Goal: Task Accomplishment & Management: Use online tool/utility

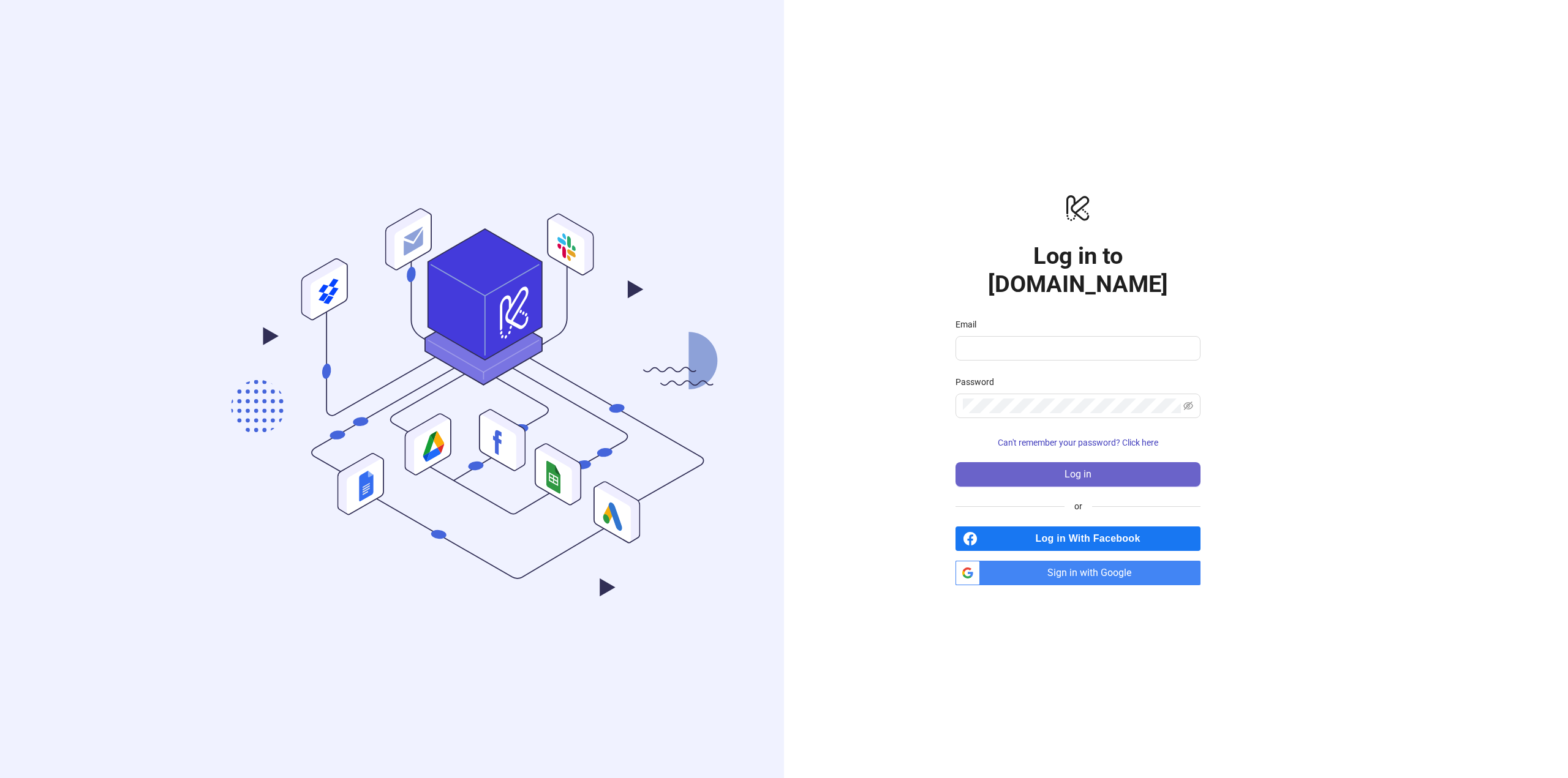
click at [1091, 468] on button "Log in" at bounding box center [1078, 474] width 245 height 25
click at [1085, 341] on input "Email" at bounding box center [1072, 348] width 219 height 15
click at [1083, 319] on div "Email" at bounding box center [1078, 327] width 245 height 18
click at [1085, 341] on input "Email" at bounding box center [1072, 348] width 219 height 15
type input "**********"
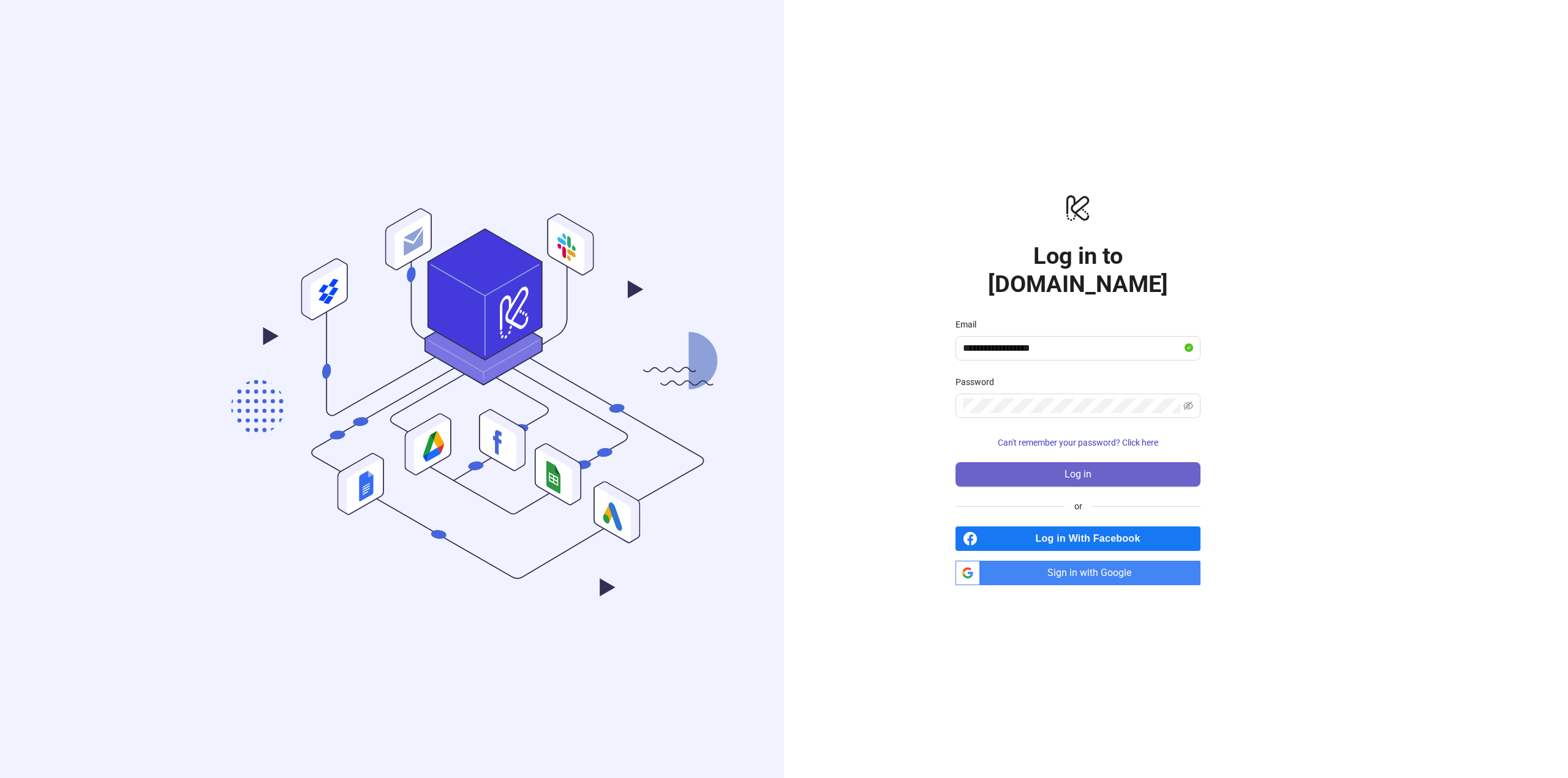
click at [1057, 465] on button "Log in" at bounding box center [1078, 474] width 245 height 25
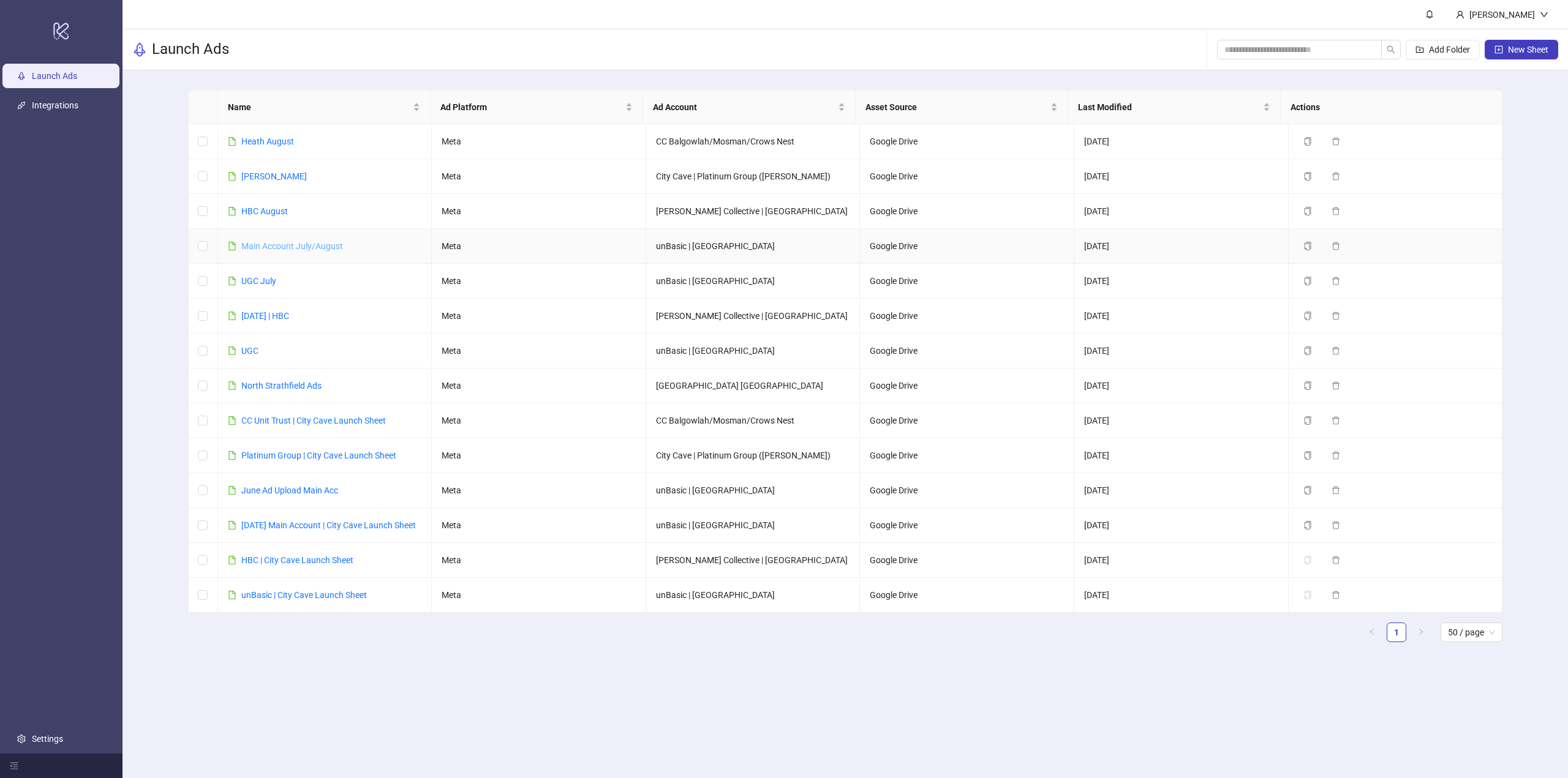
click at [298, 247] on link "Main Account July/August" at bounding box center [292, 246] width 102 height 10
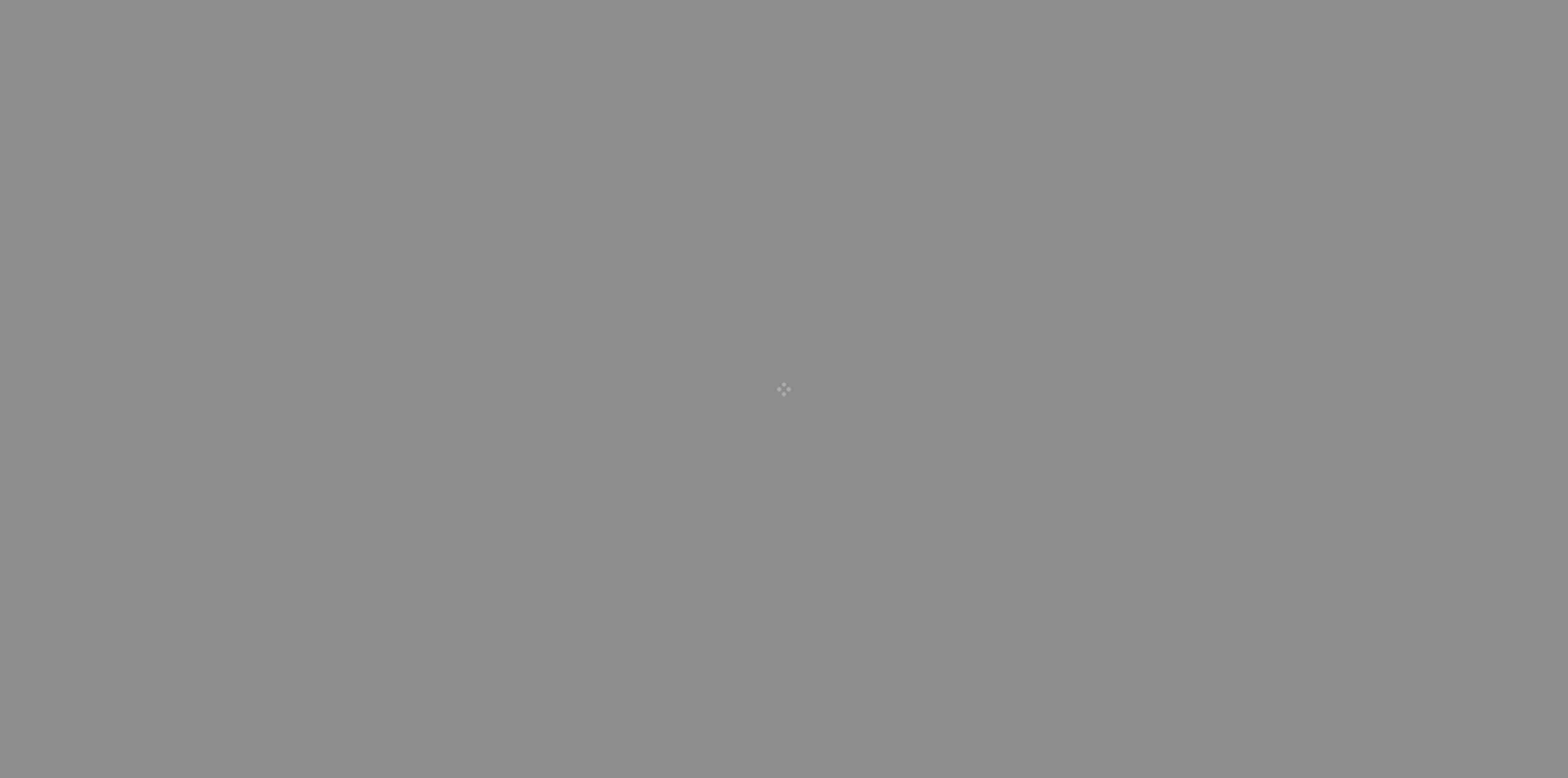
drag, startPoint x: 428, startPoint y: 307, endPoint x: 381, endPoint y: 596, distance: 292.8
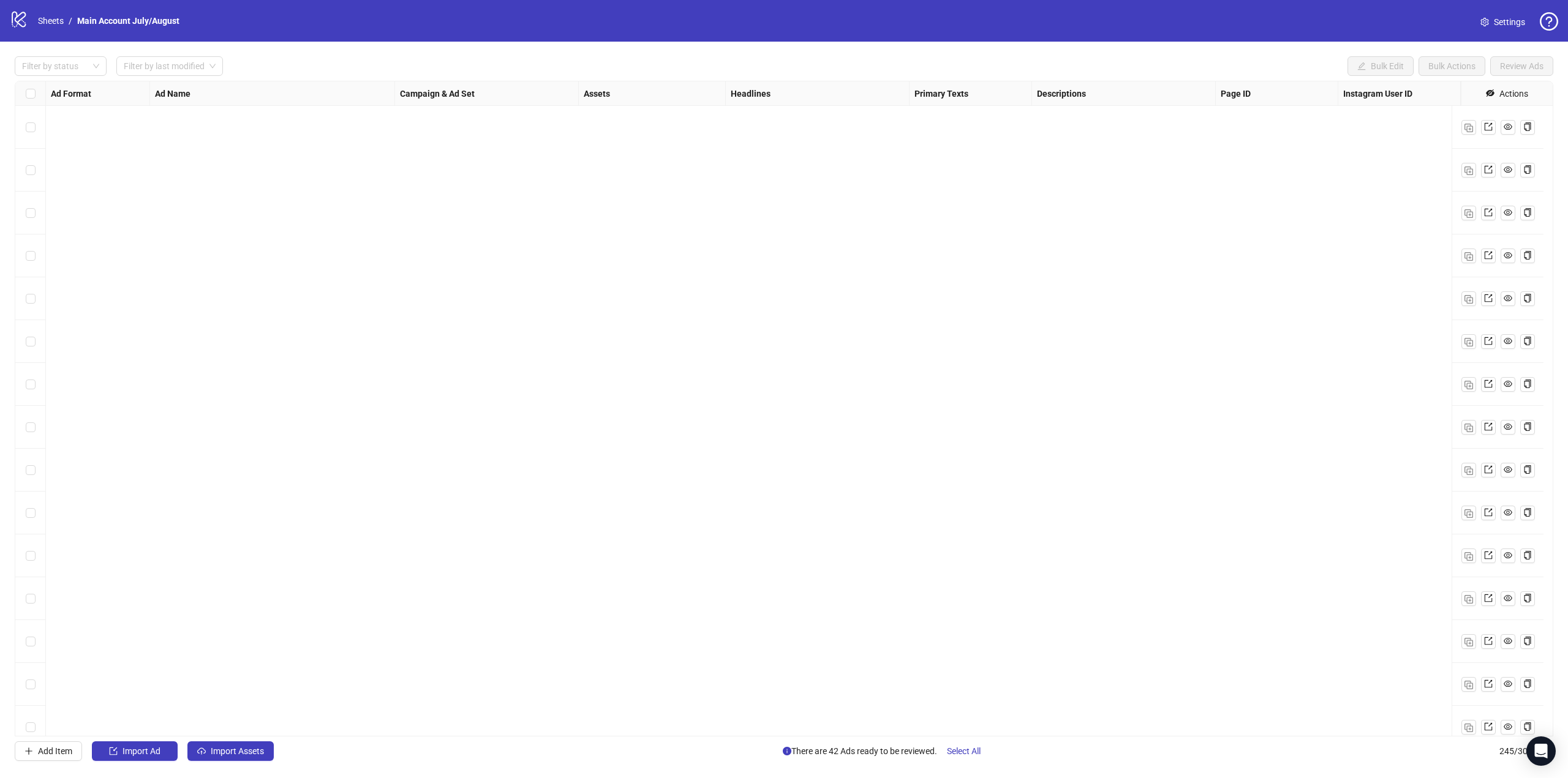
scroll to position [3307, 0]
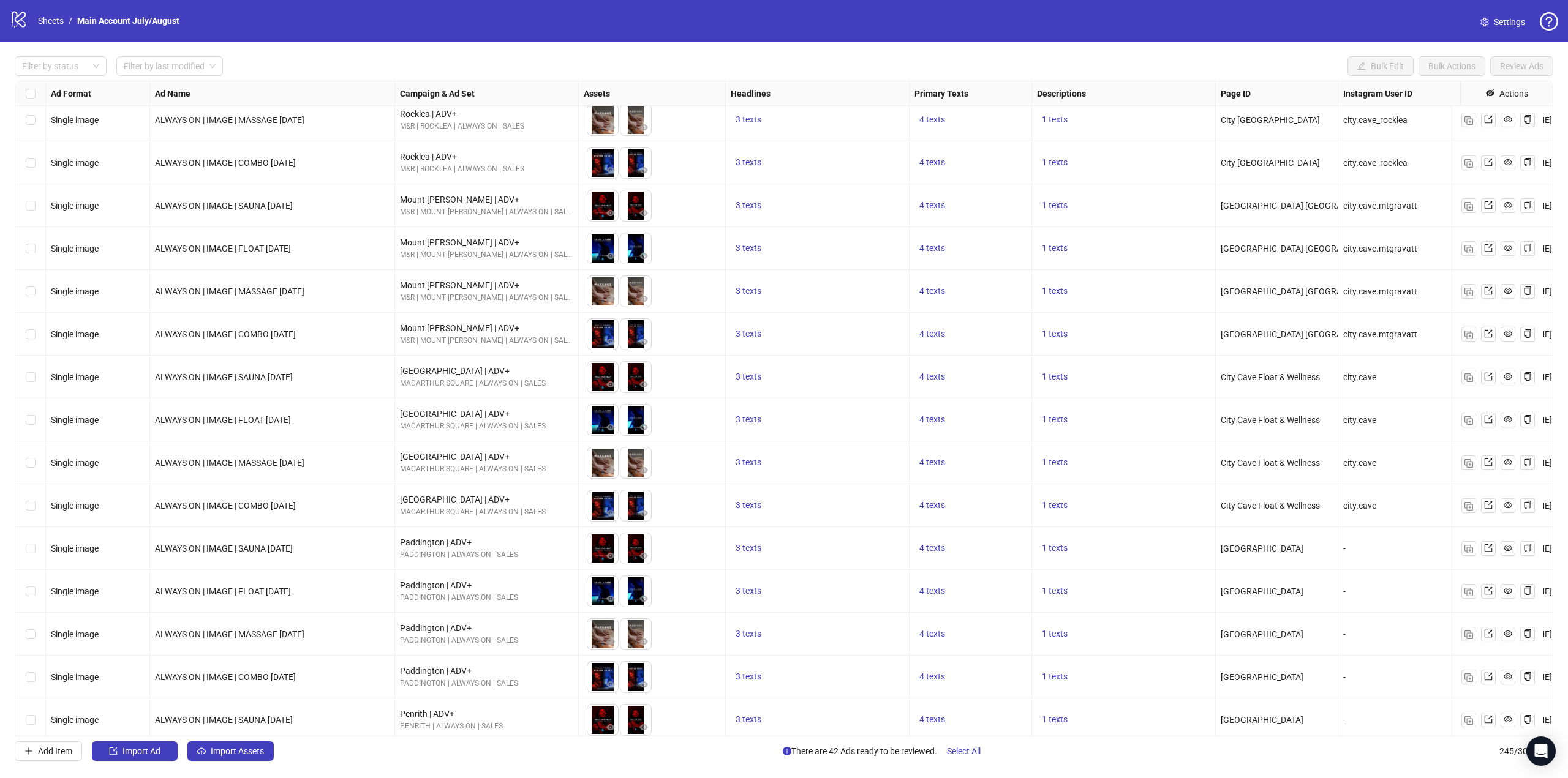
drag, startPoint x: 527, startPoint y: 207, endPoint x: 552, endPoint y: 720, distance: 513.6
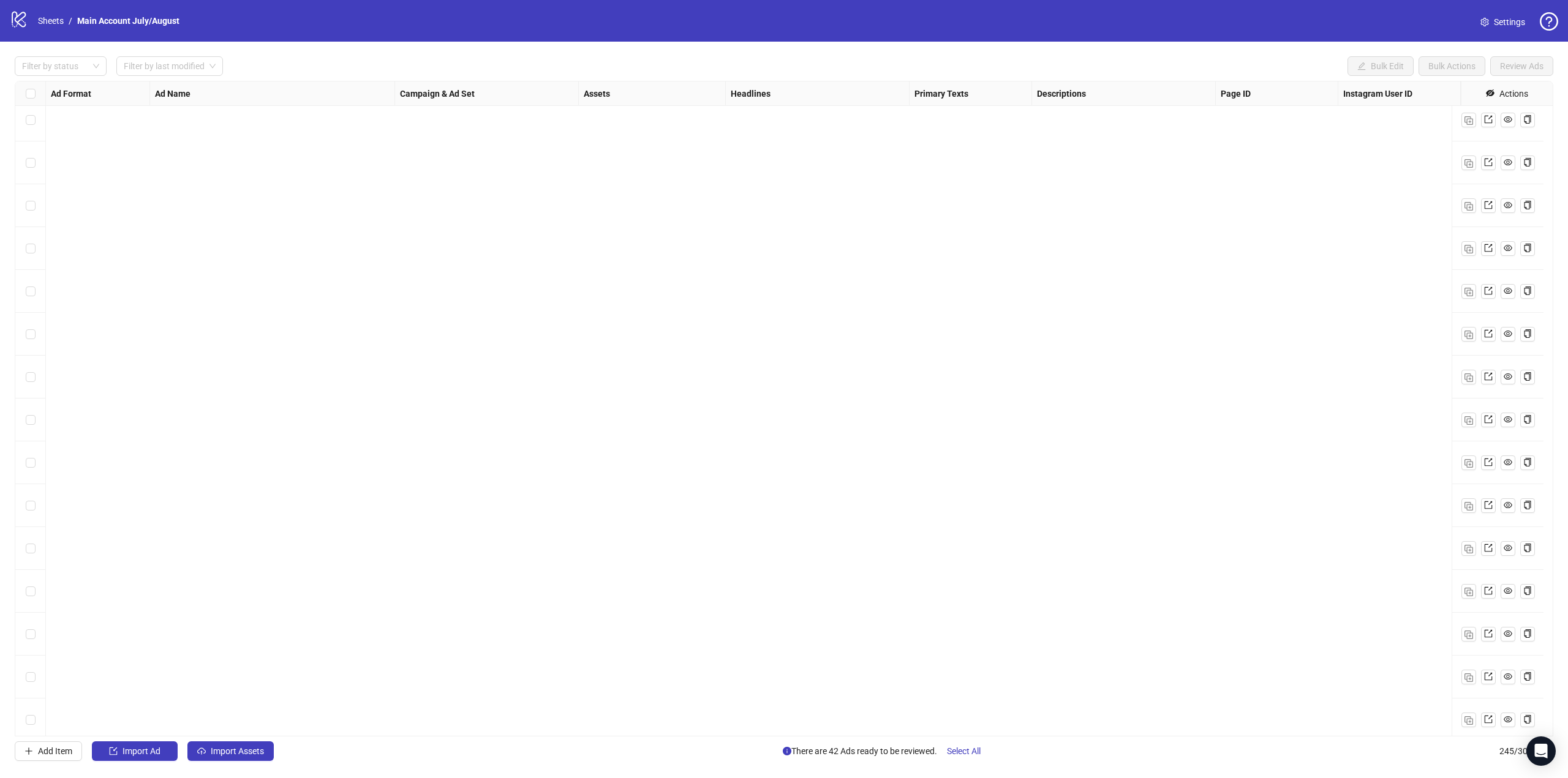
scroll to position [9879, 76]
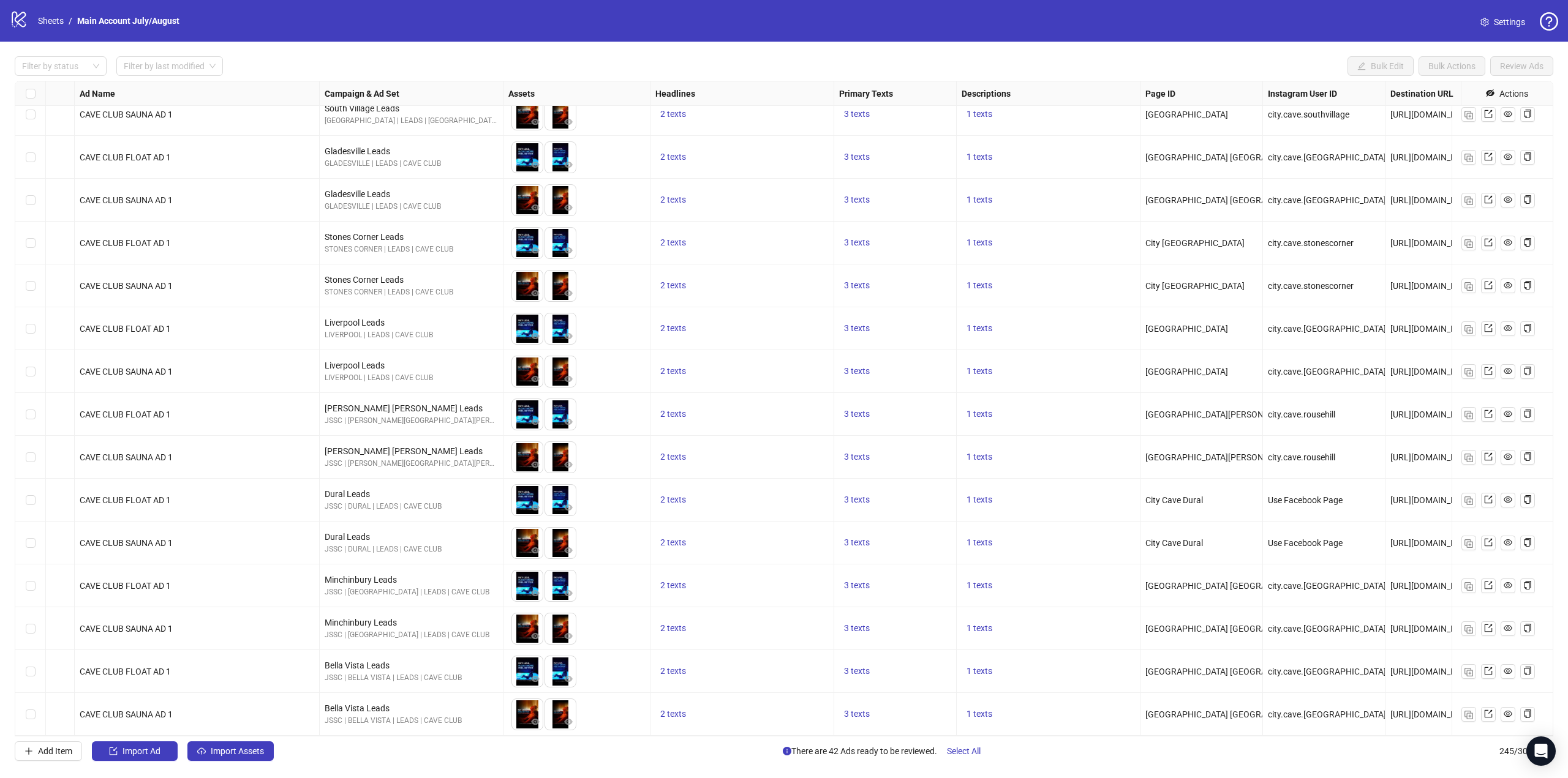
click at [31, 676] on div "Select row 244" at bounding box center [30, 671] width 30 height 43
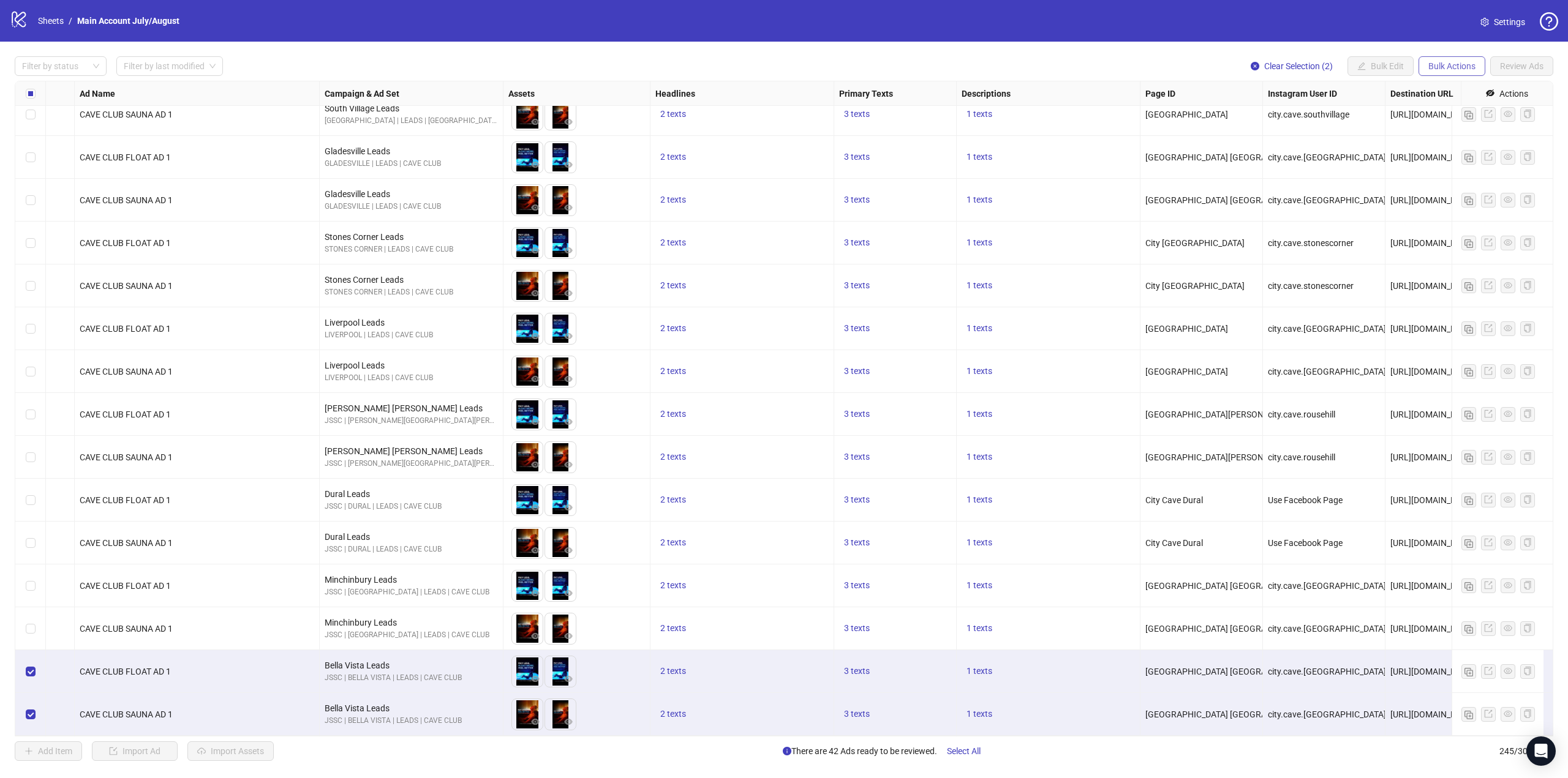
click at [1441, 60] on button "Bulk Actions" at bounding box center [1452, 66] width 66 height 20
click at [1470, 151] on span "Copy to another sheet" at bounding box center [1469, 150] width 84 height 13
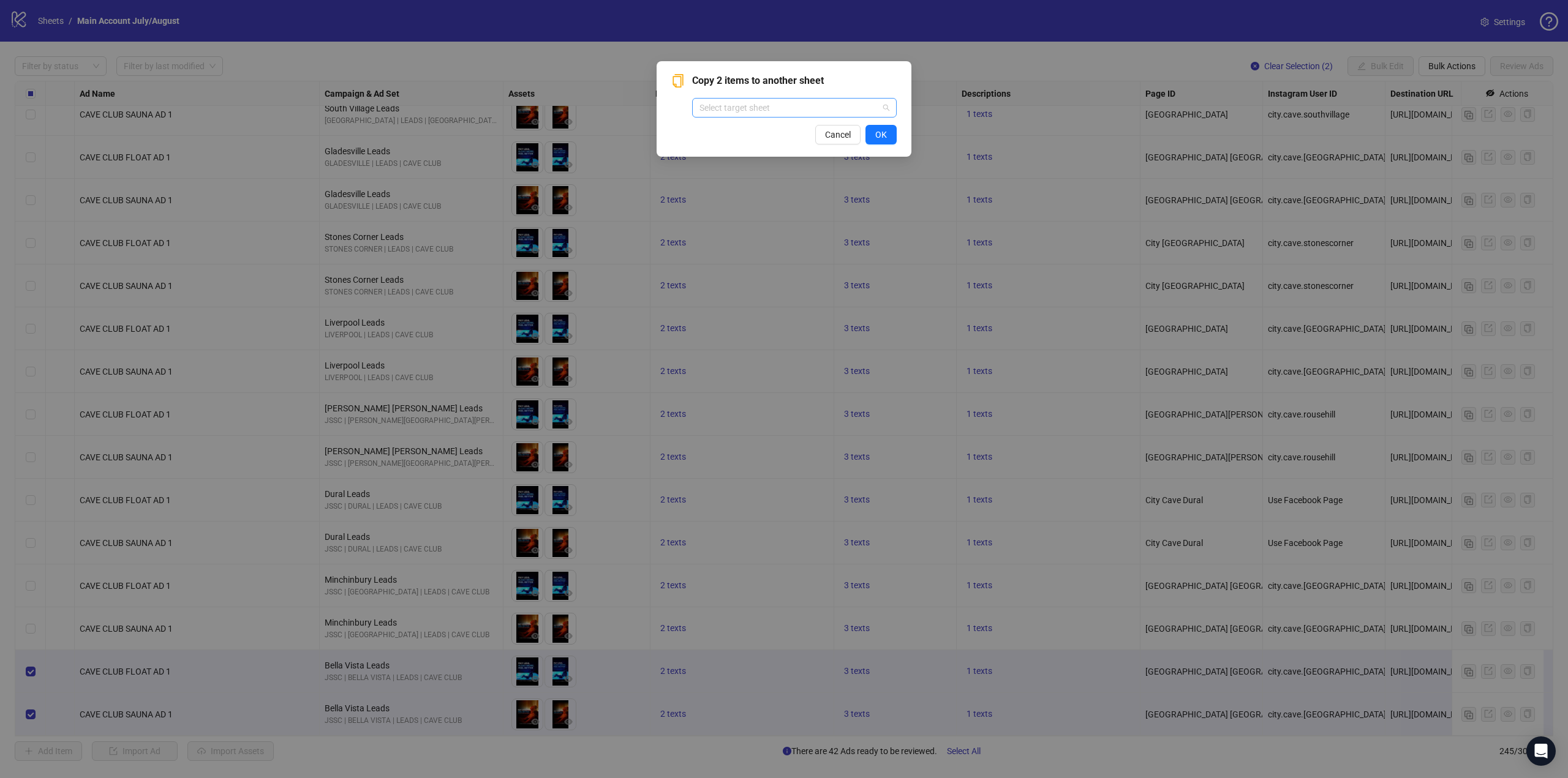
click at [751, 117] on div "Select target sheet" at bounding box center [794, 108] width 204 height 20
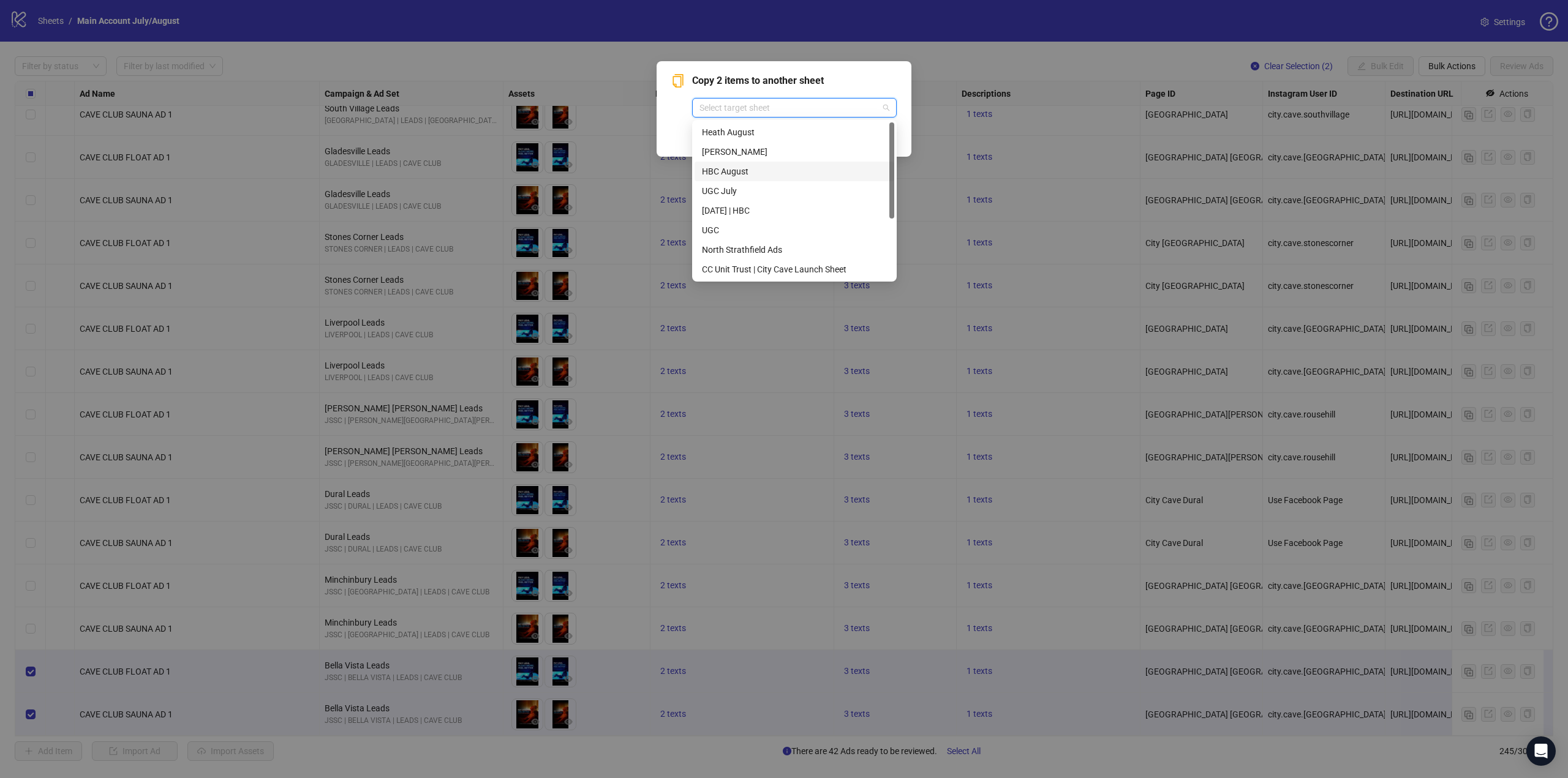
click at [744, 163] on div "HBC August" at bounding box center [794, 172] width 199 height 20
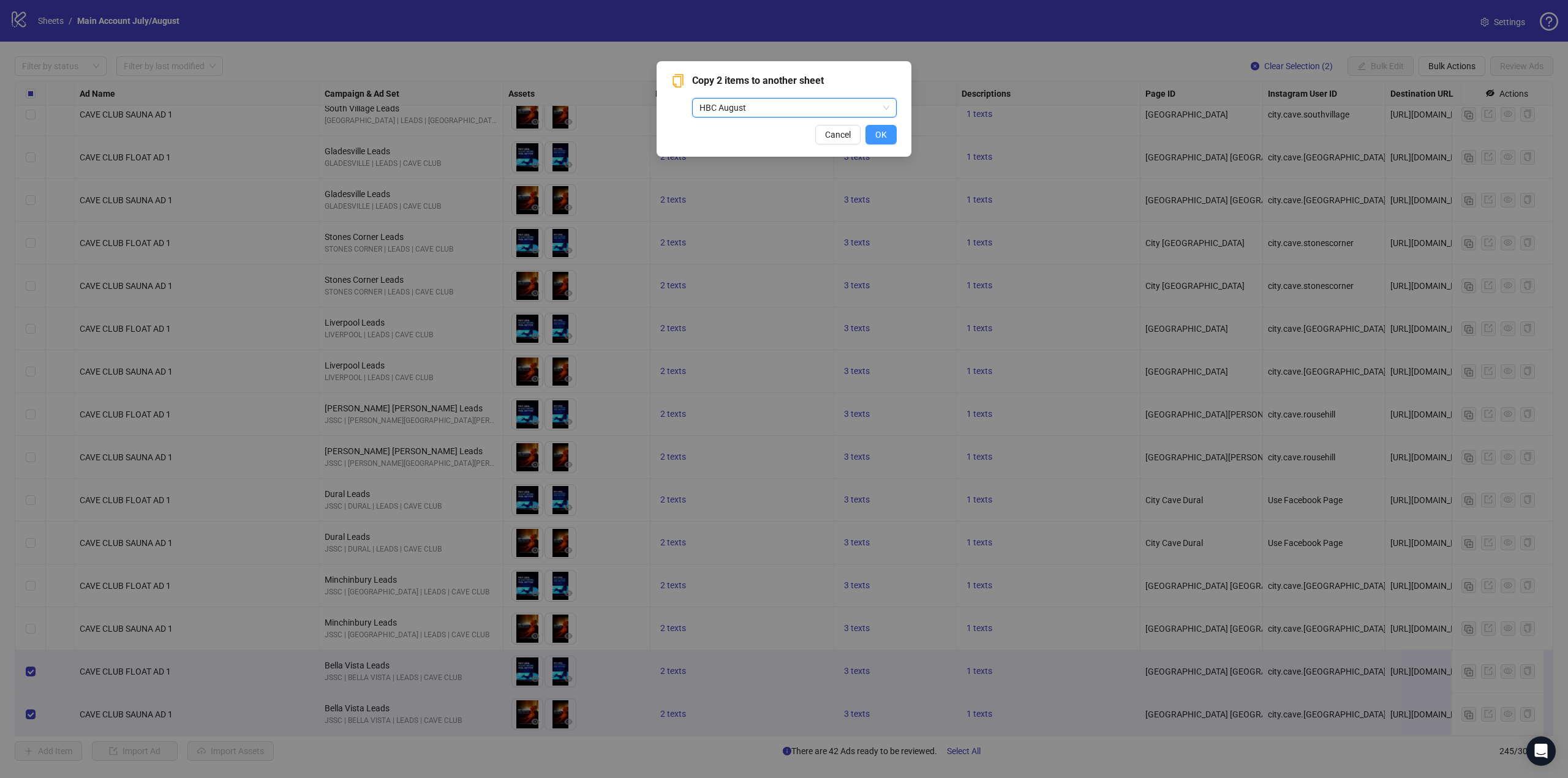
click at [886, 135] on span "OK" at bounding box center [881, 135] width 11 height 10
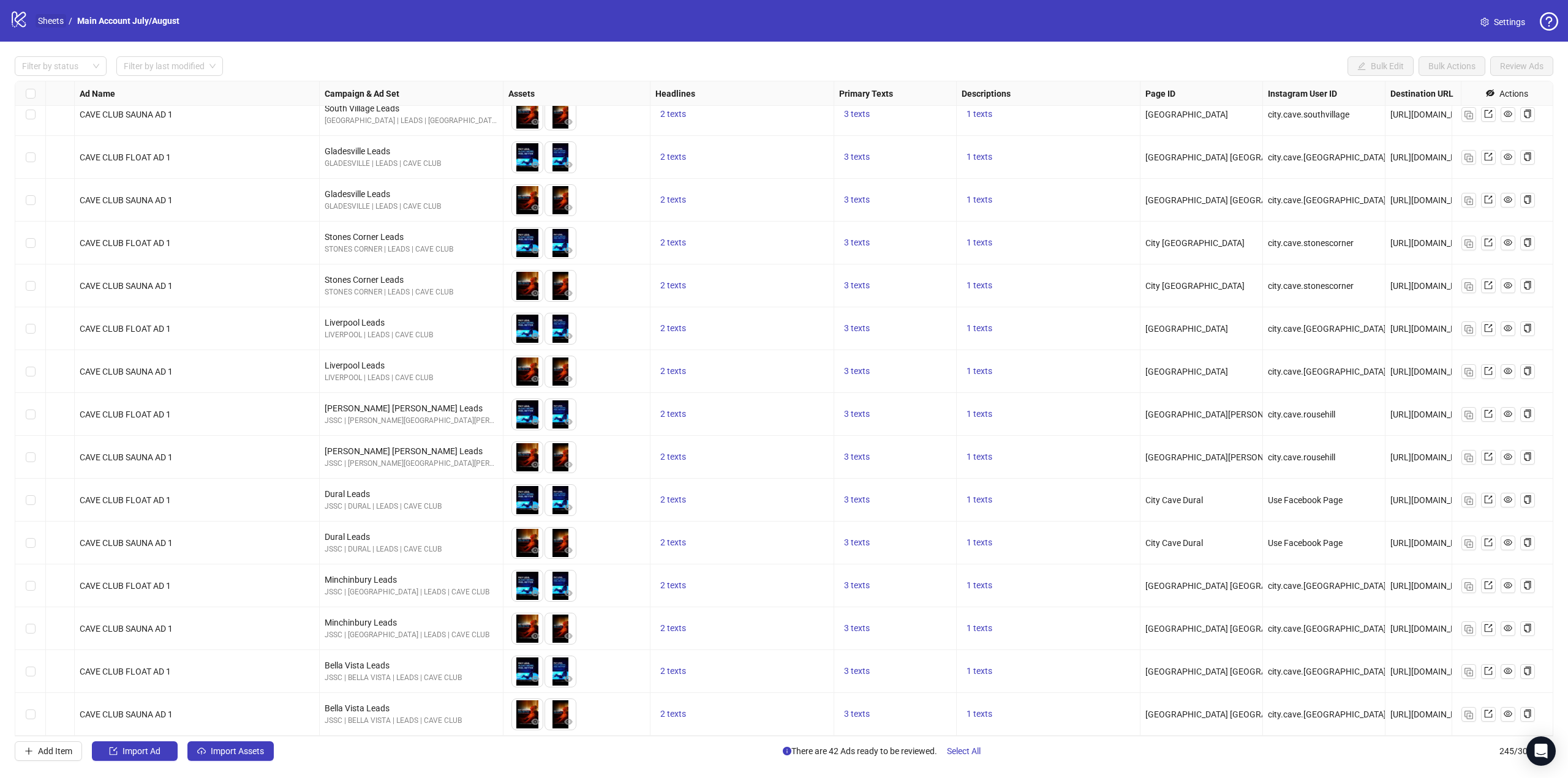
click at [54, 16] on link "Sheets" at bounding box center [50, 20] width 30 height 13
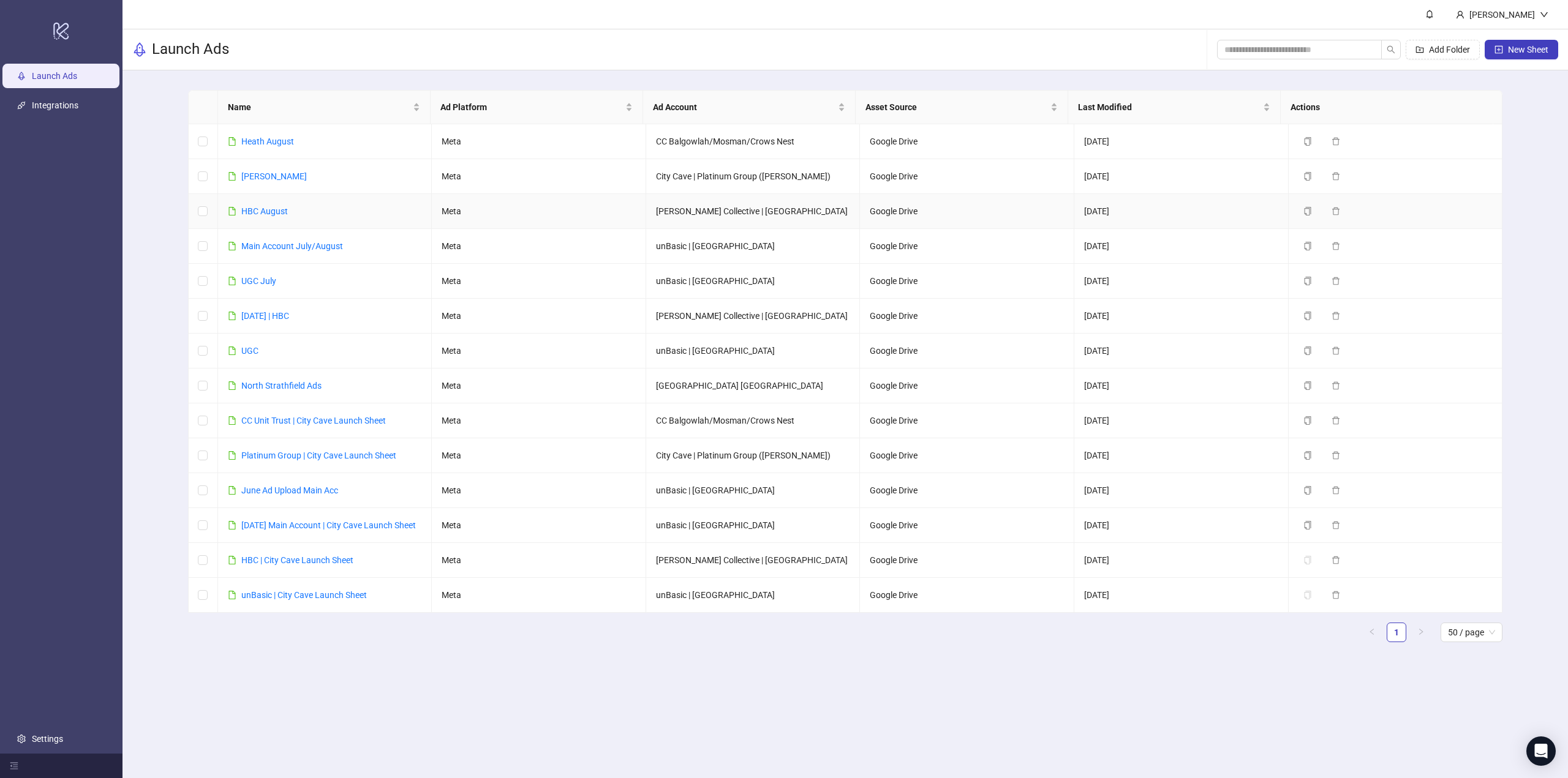
click at [274, 207] on link "HBC August" at bounding box center [264, 211] width 47 height 10
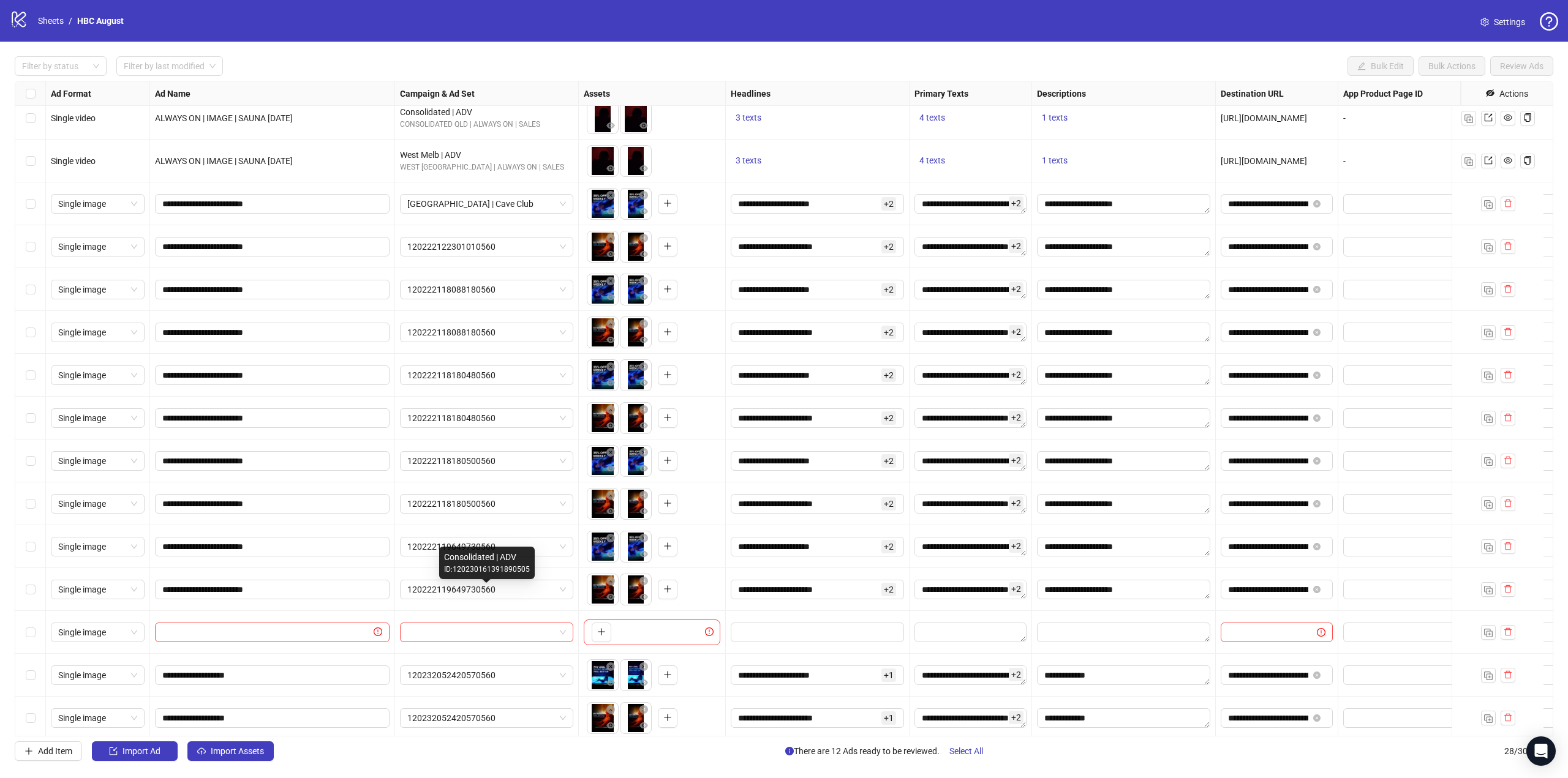
scroll to position [579, 0]
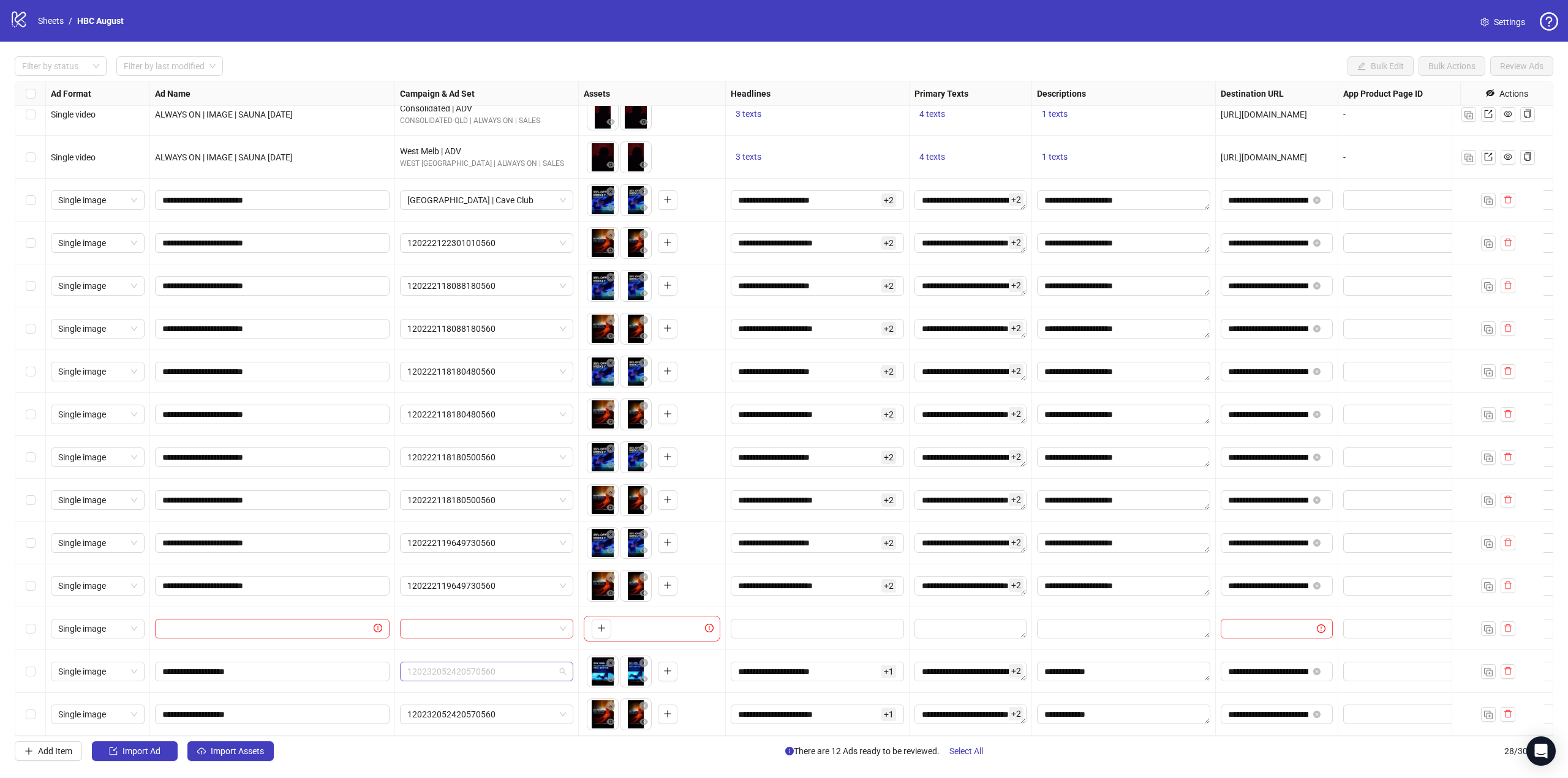
click at [456, 670] on span "120232052420570560" at bounding box center [486, 671] width 158 height 18
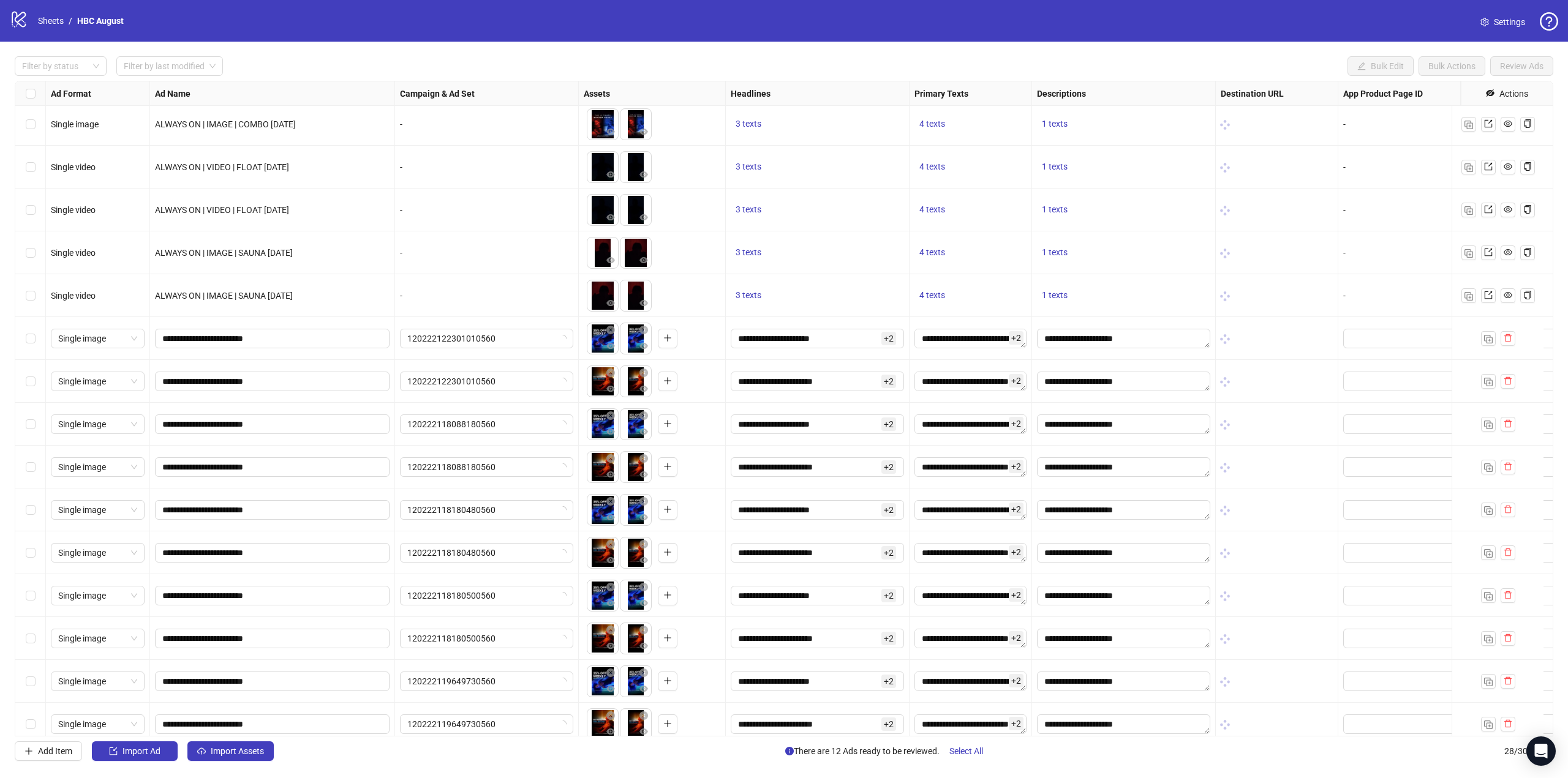
scroll to position [579, 0]
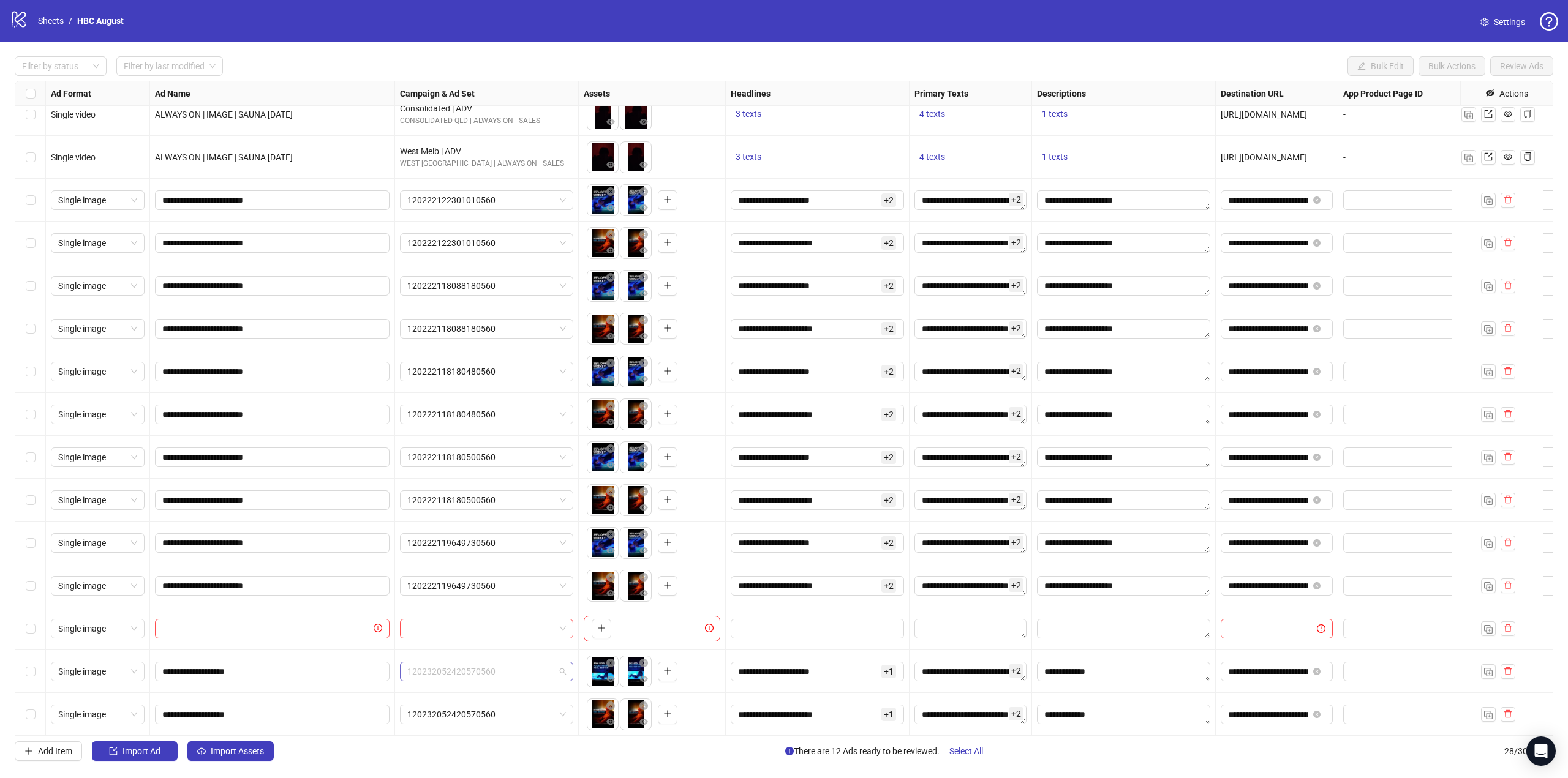
click at [506, 662] on span "120232052420570560" at bounding box center [486, 671] width 158 height 18
click at [515, 506] on div "Everton Park Leads" at bounding box center [474, 500] width 129 height 13
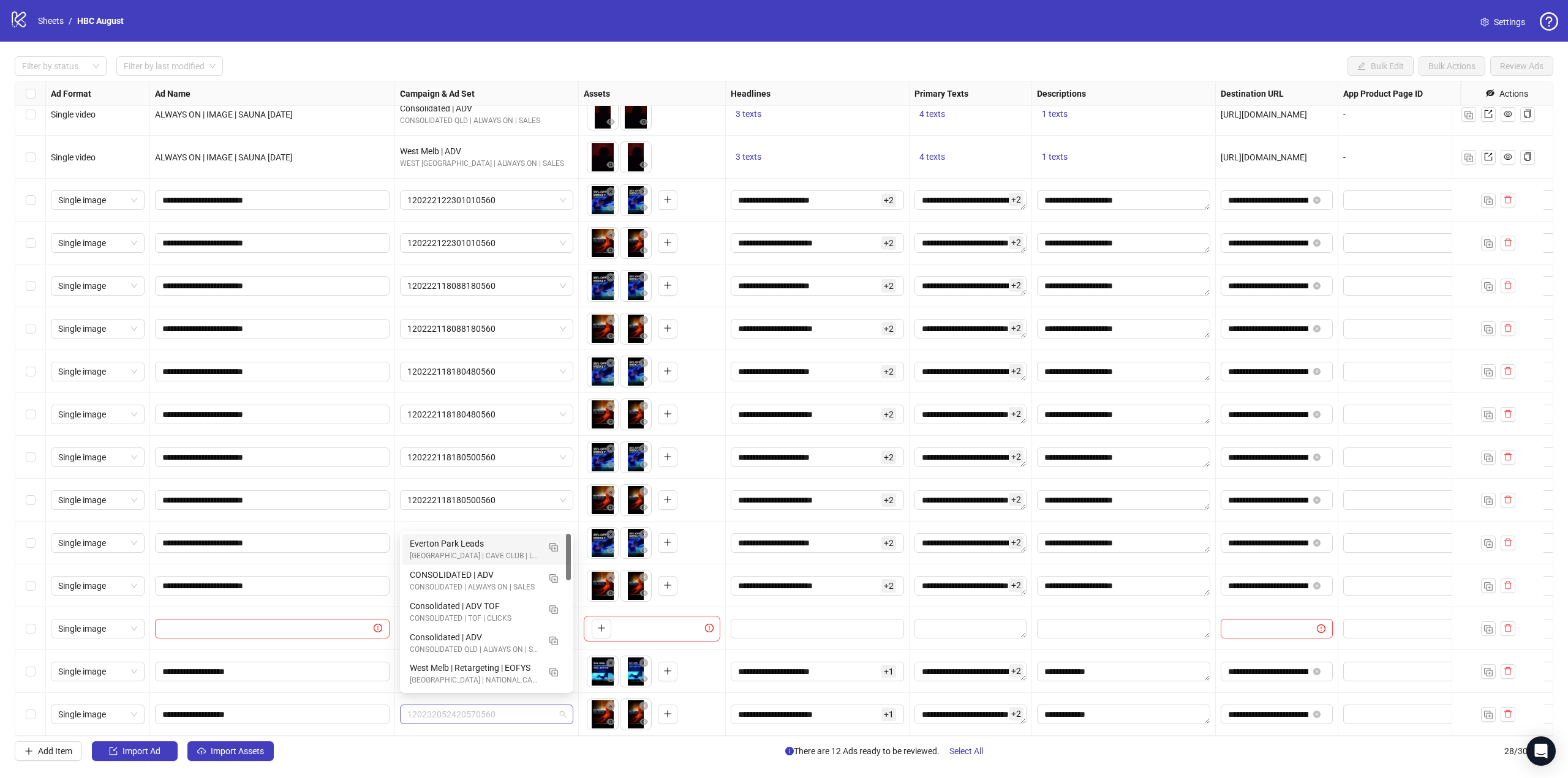
click at [469, 705] on span "120232052420570560" at bounding box center [486, 714] width 158 height 18
click at [494, 555] on div "EVERTON PARK | CAVE CLUB | LEADS" at bounding box center [474, 556] width 129 height 11
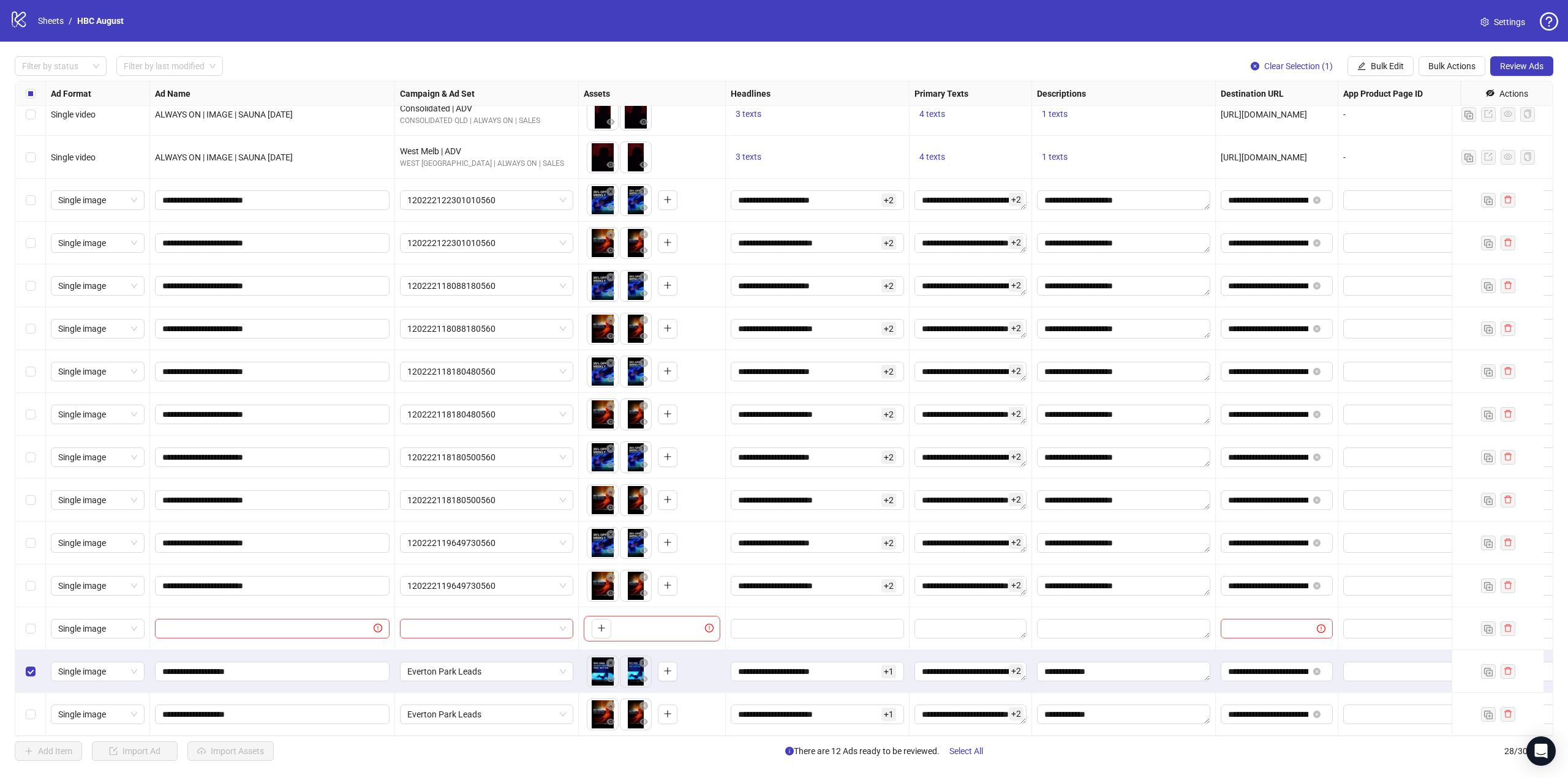
click at [28, 715] on div "Select row 28" at bounding box center [30, 714] width 30 height 43
click at [1508, 62] on span "Review Ads" at bounding box center [1522, 66] width 44 height 10
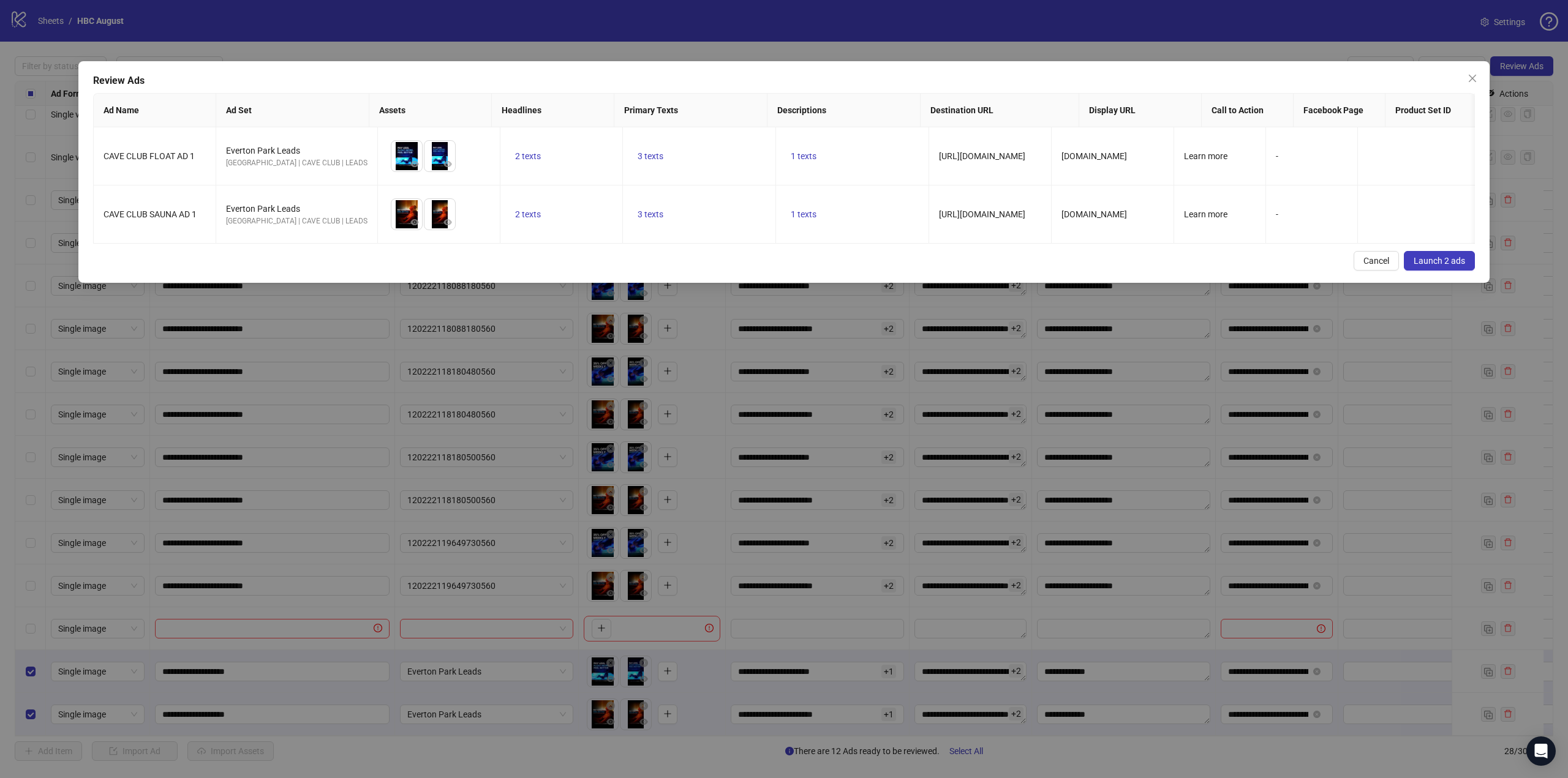
drag, startPoint x: 1439, startPoint y: 273, endPoint x: 1430, endPoint y: 271, distance: 9.2
click at [1436, 266] on span "Launch 2 ads" at bounding box center [1439, 261] width 52 height 10
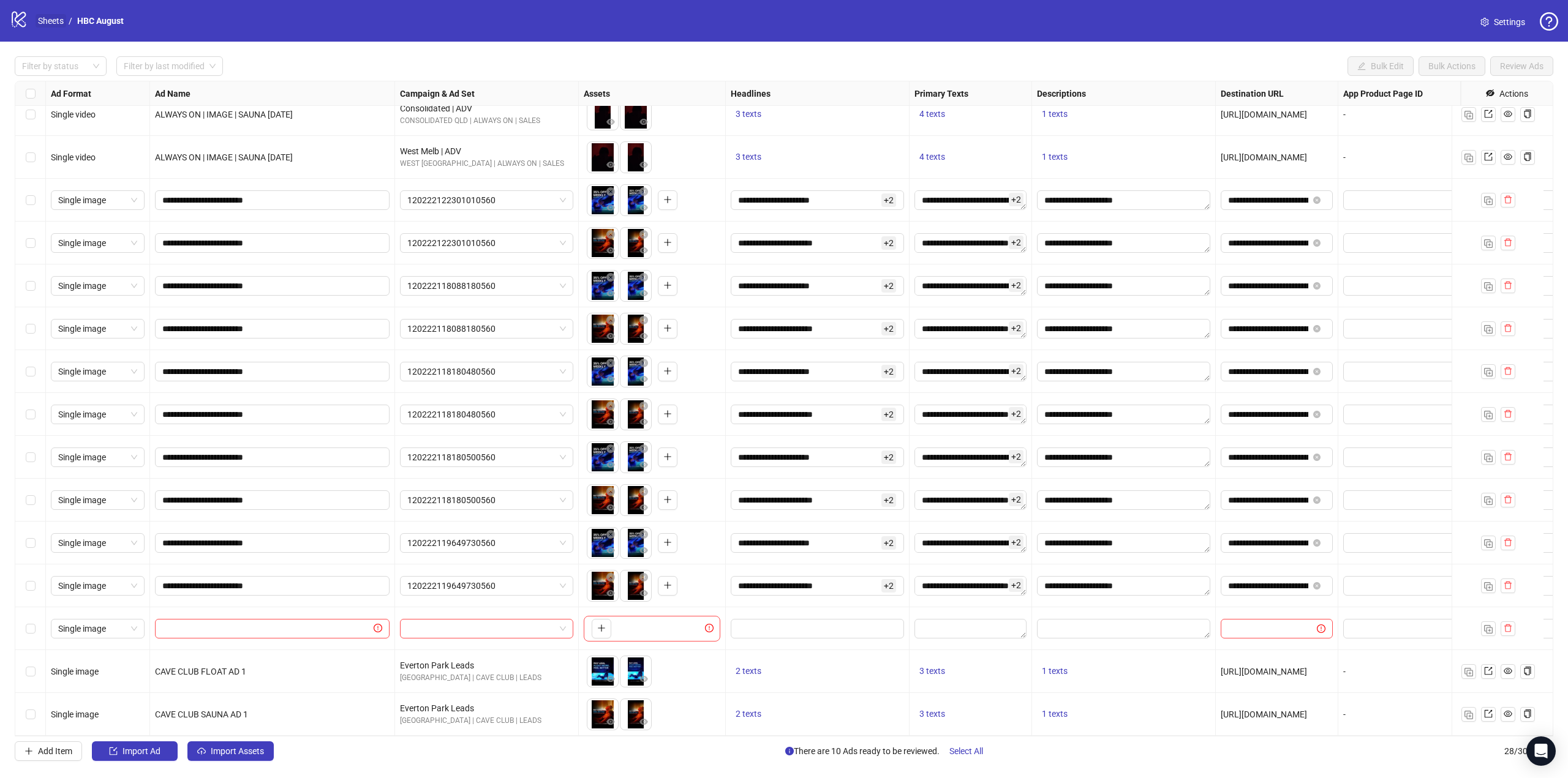
click at [53, 20] on link "Sheets" at bounding box center [50, 20] width 30 height 13
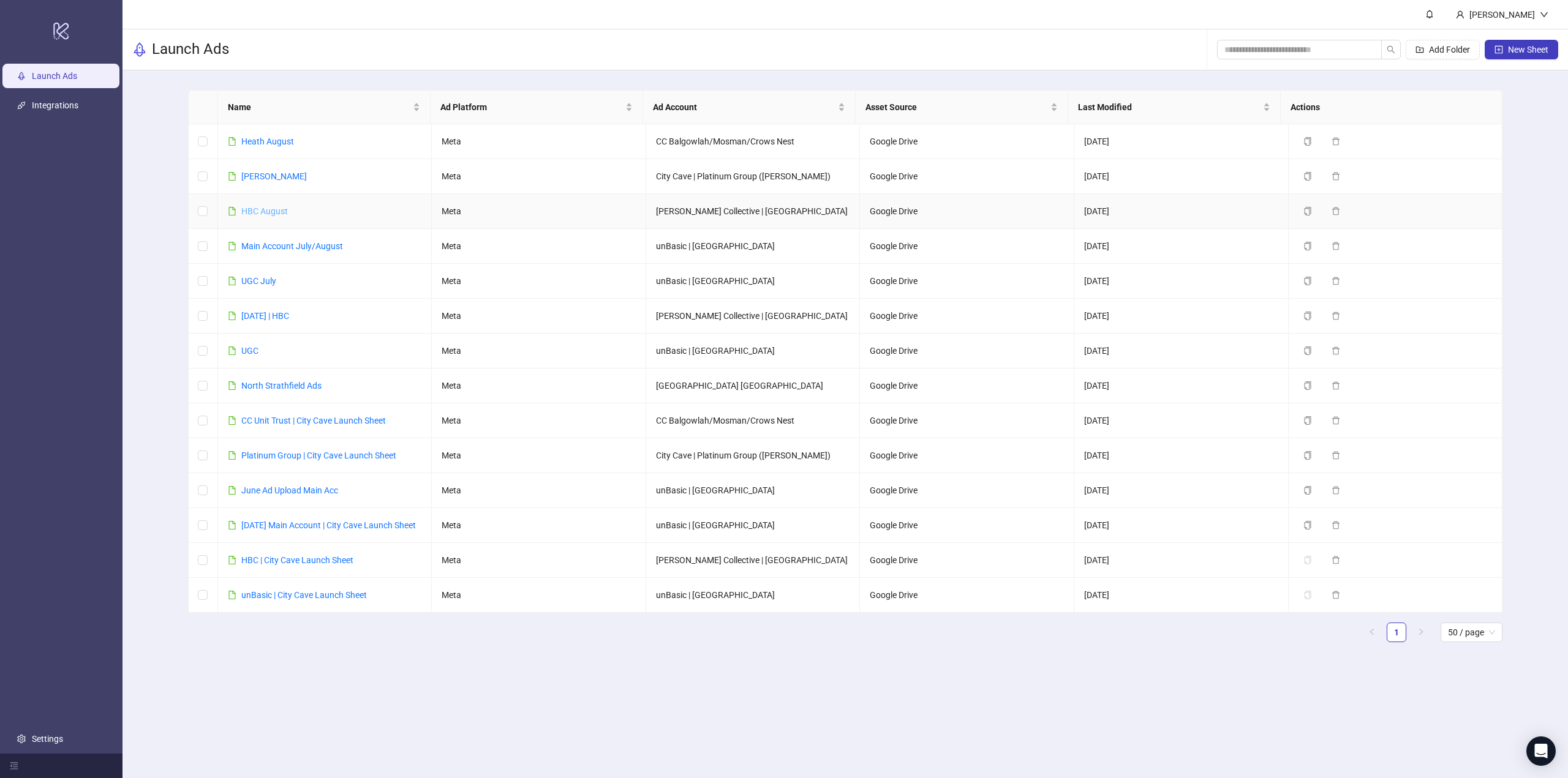
click at [279, 208] on link "HBC August" at bounding box center [264, 211] width 47 height 10
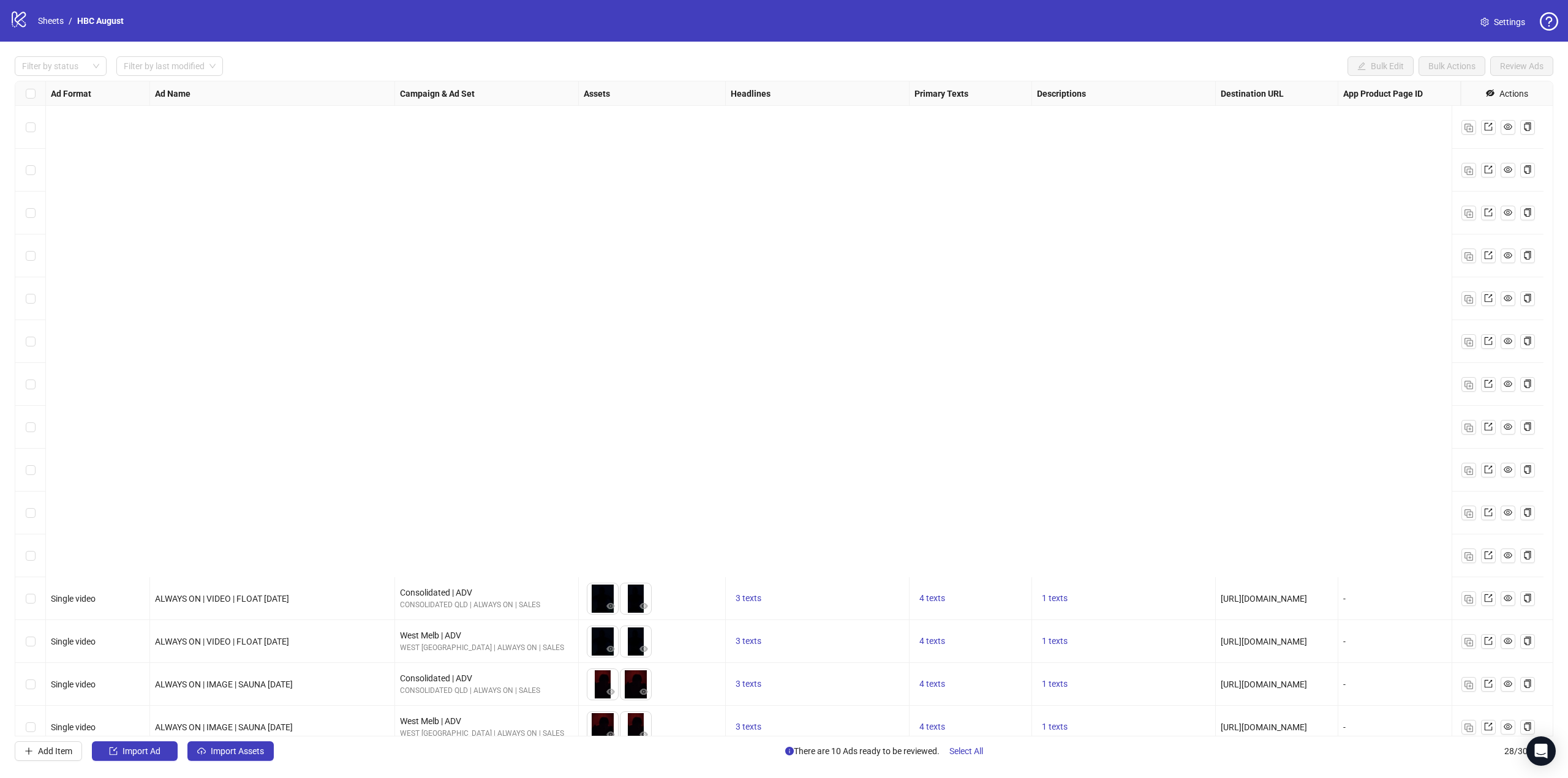
scroll to position [579, 0]
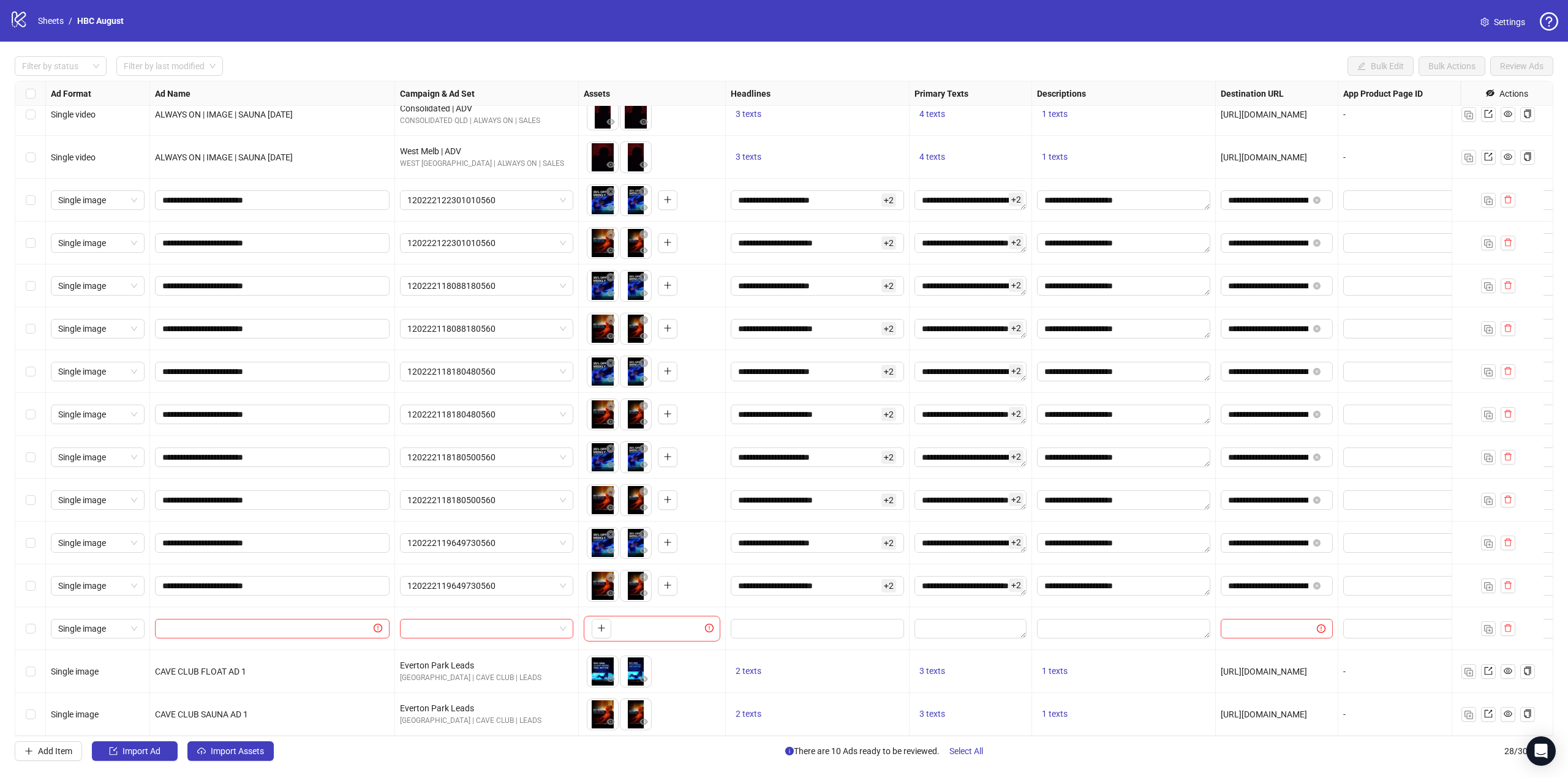
drag, startPoint x: 332, startPoint y: 364, endPoint x: 330, endPoint y: 657, distance: 293.0
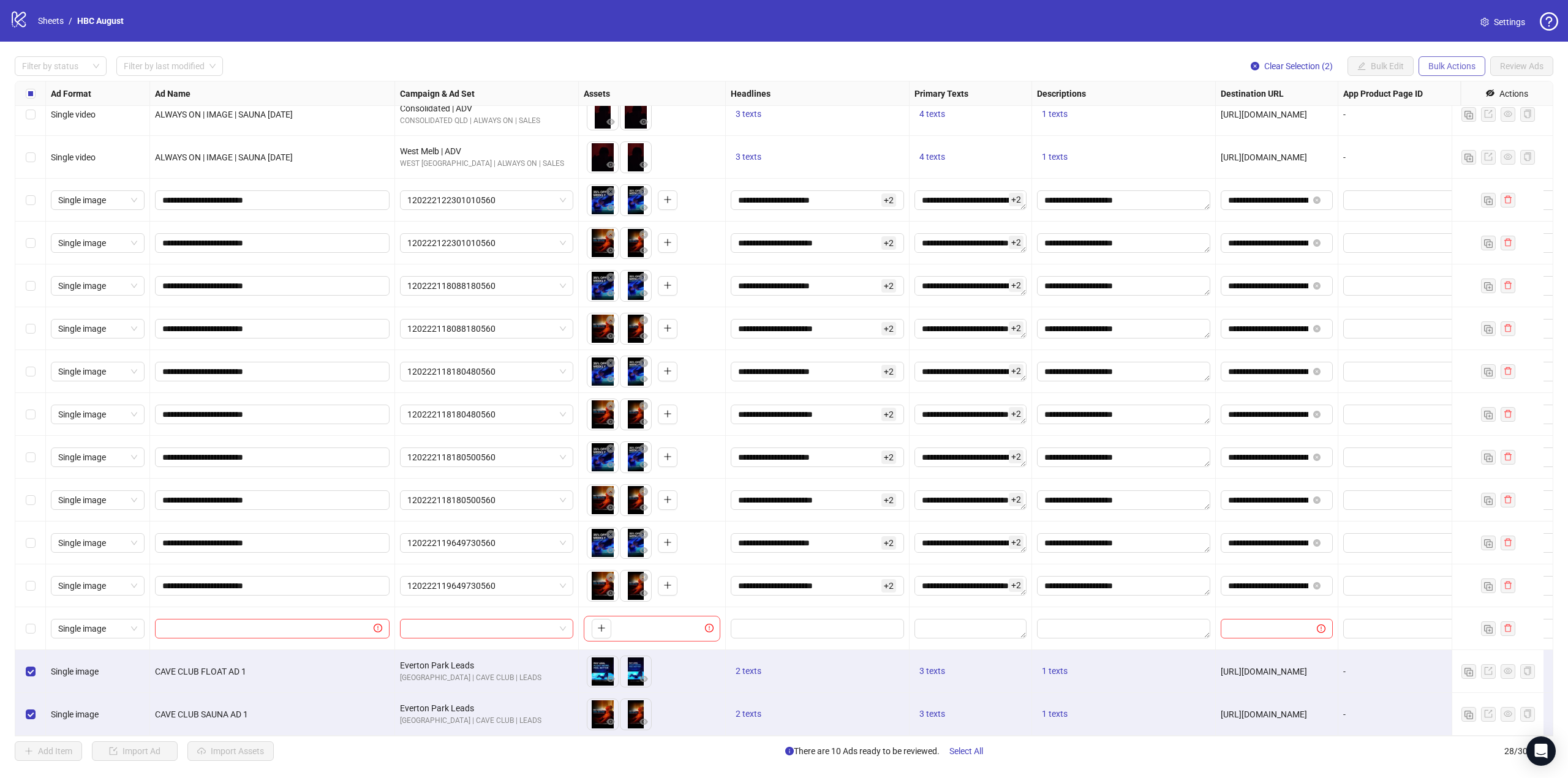
click at [1440, 66] on span "Bulk Actions" at bounding box center [1451, 66] width 47 height 10
click at [1447, 146] on span "Copy to another sheet" at bounding box center [1469, 150] width 84 height 13
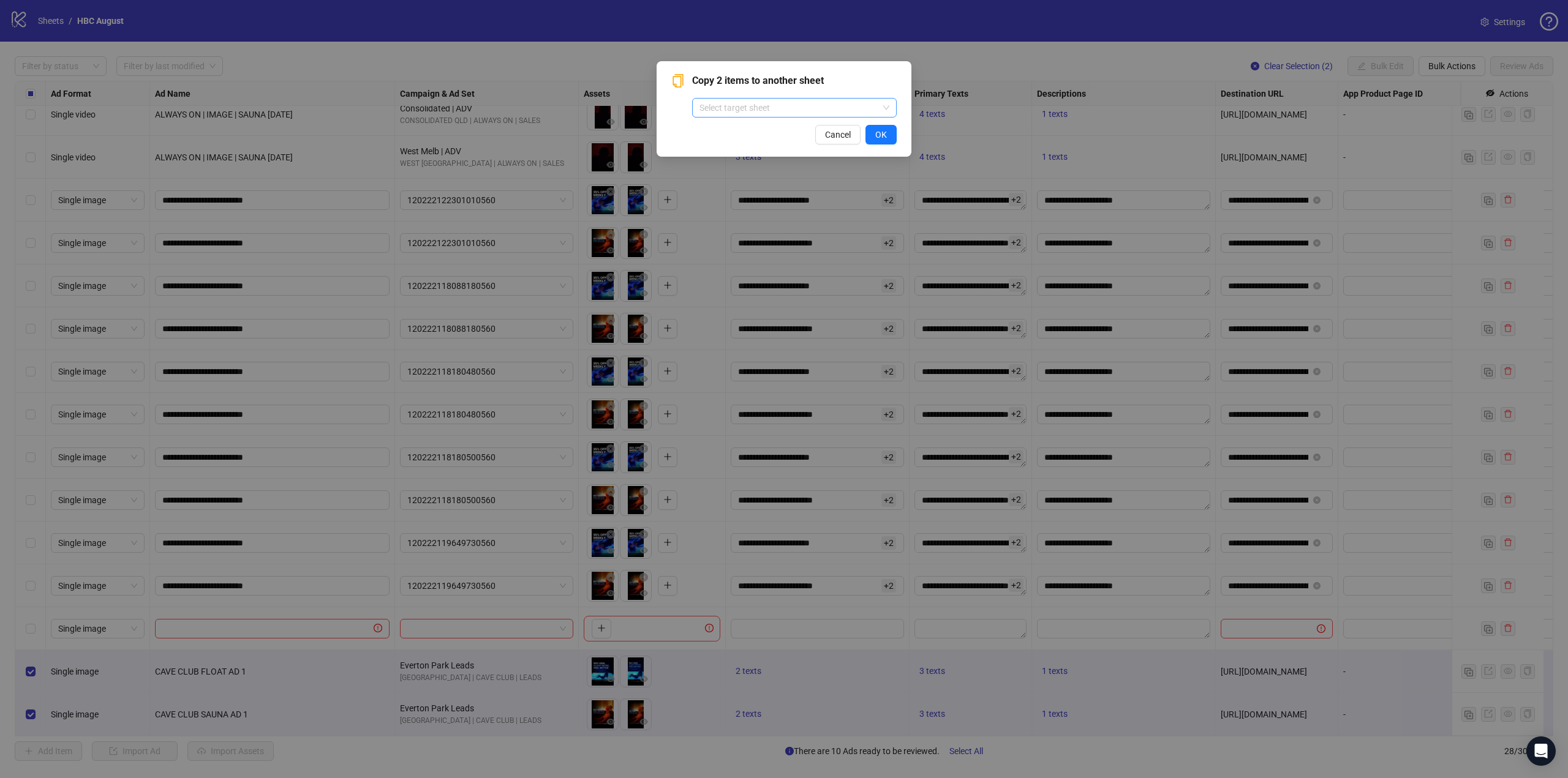
click at [749, 112] on input "search" at bounding box center [788, 107] width 179 height 18
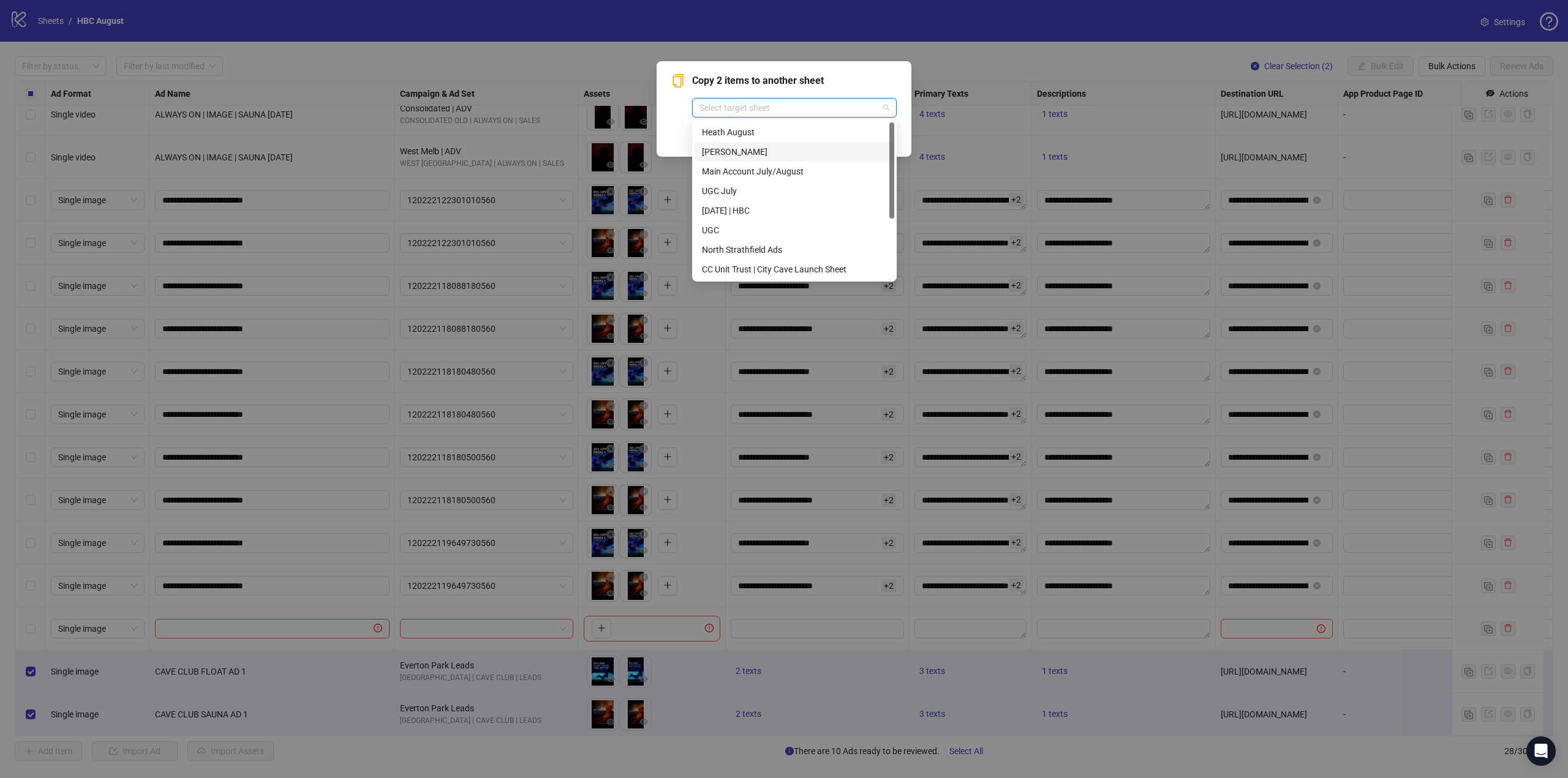
click at [768, 146] on div "[PERSON_NAME]" at bounding box center [795, 151] width 185 height 13
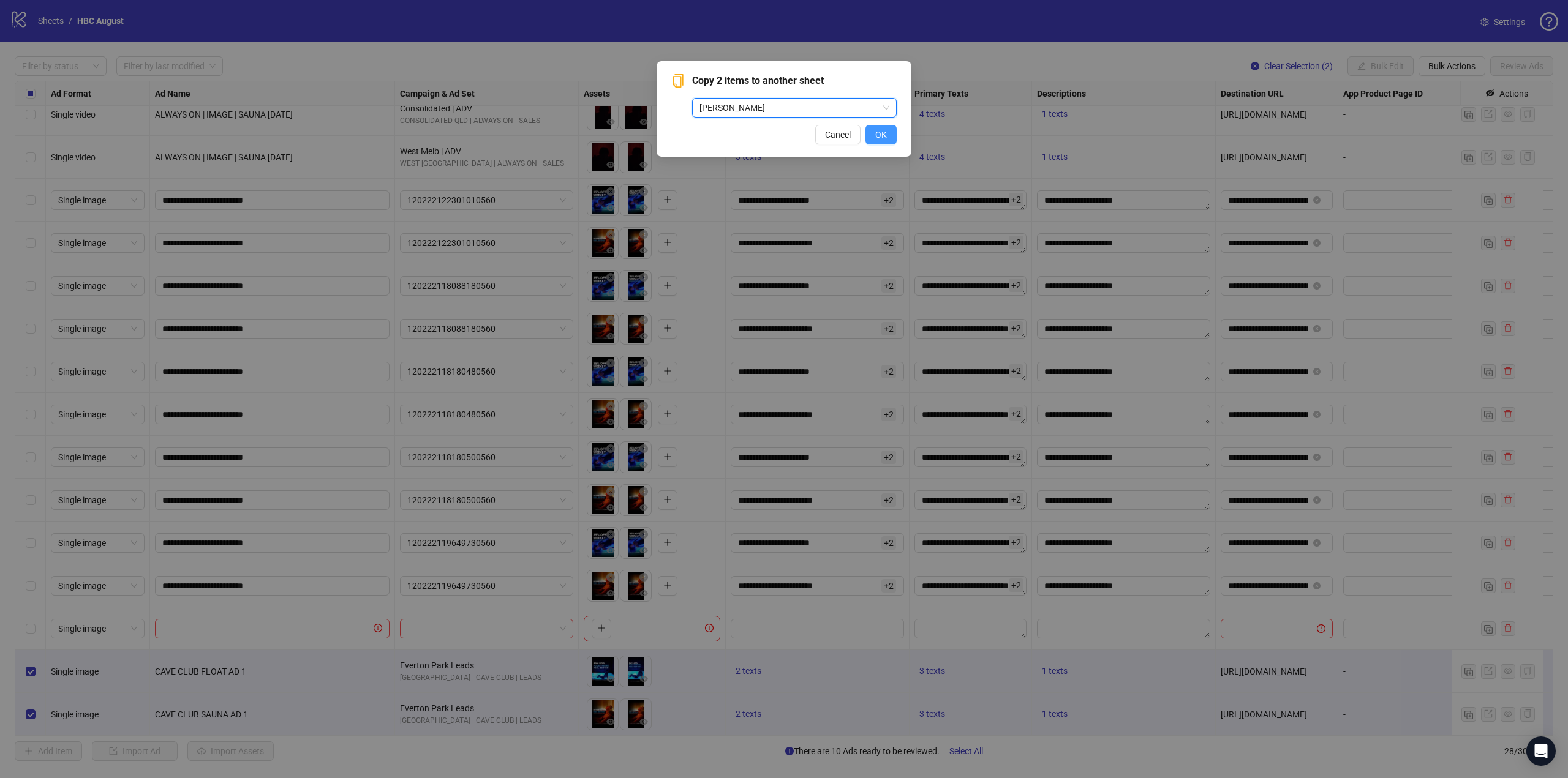
click at [887, 135] on span "OK" at bounding box center [881, 135] width 11 height 10
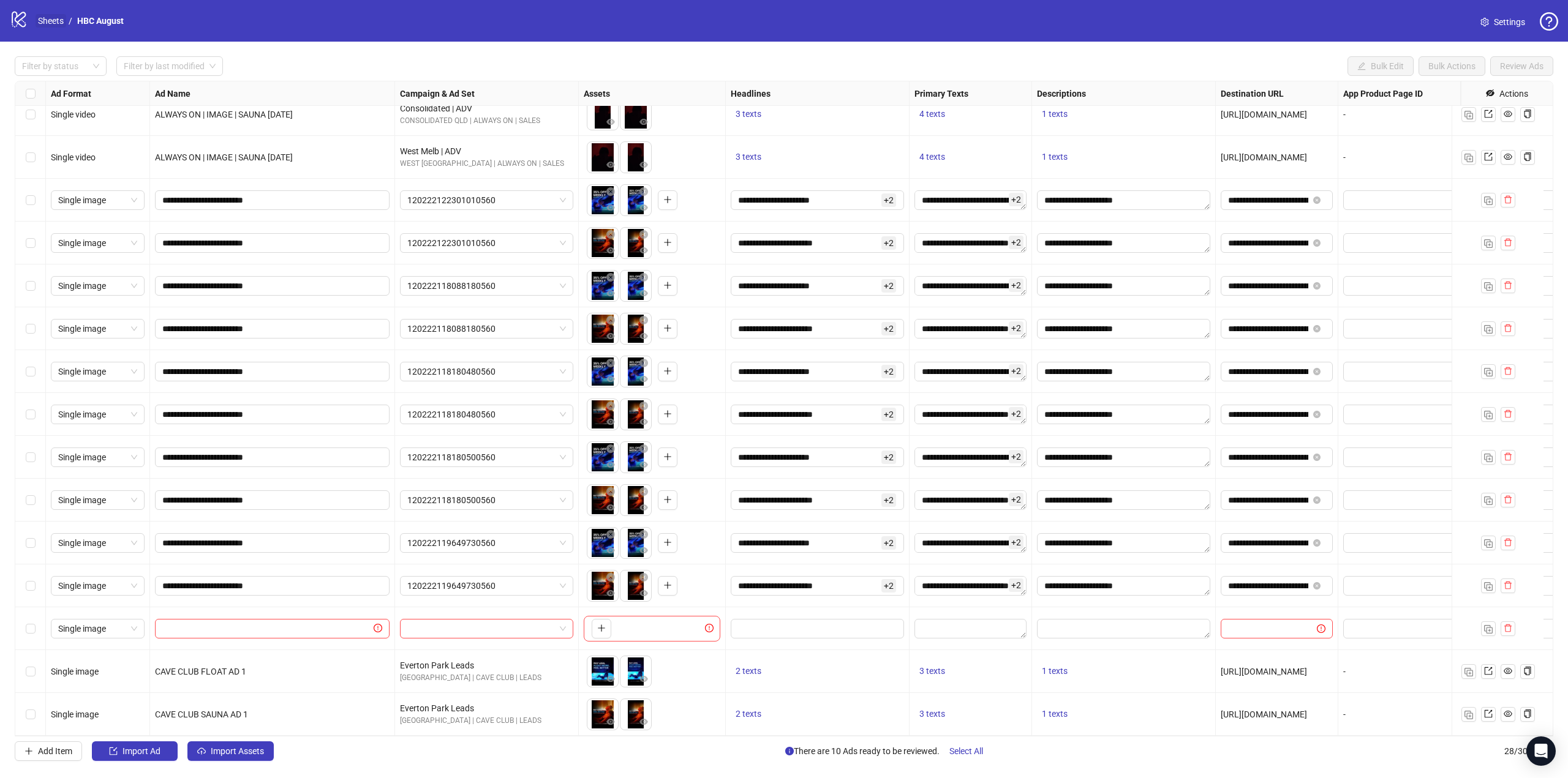
click at [52, 22] on link "Sheets" at bounding box center [50, 20] width 30 height 13
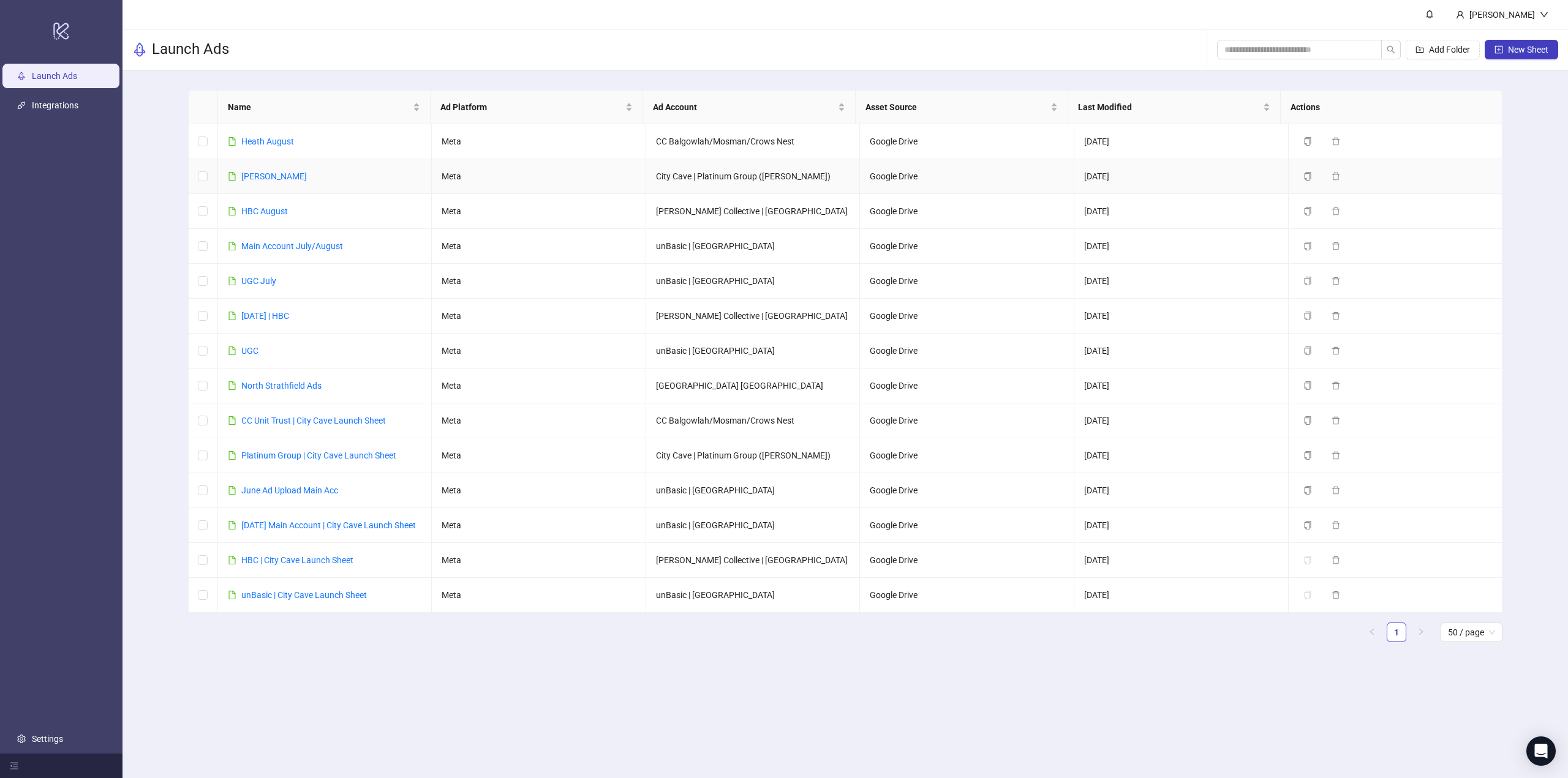
click at [276, 170] on div "[PERSON_NAME]" at bounding box center [274, 176] width 66 height 13
click at [284, 177] on link "[PERSON_NAME]" at bounding box center [274, 177] width 66 height 10
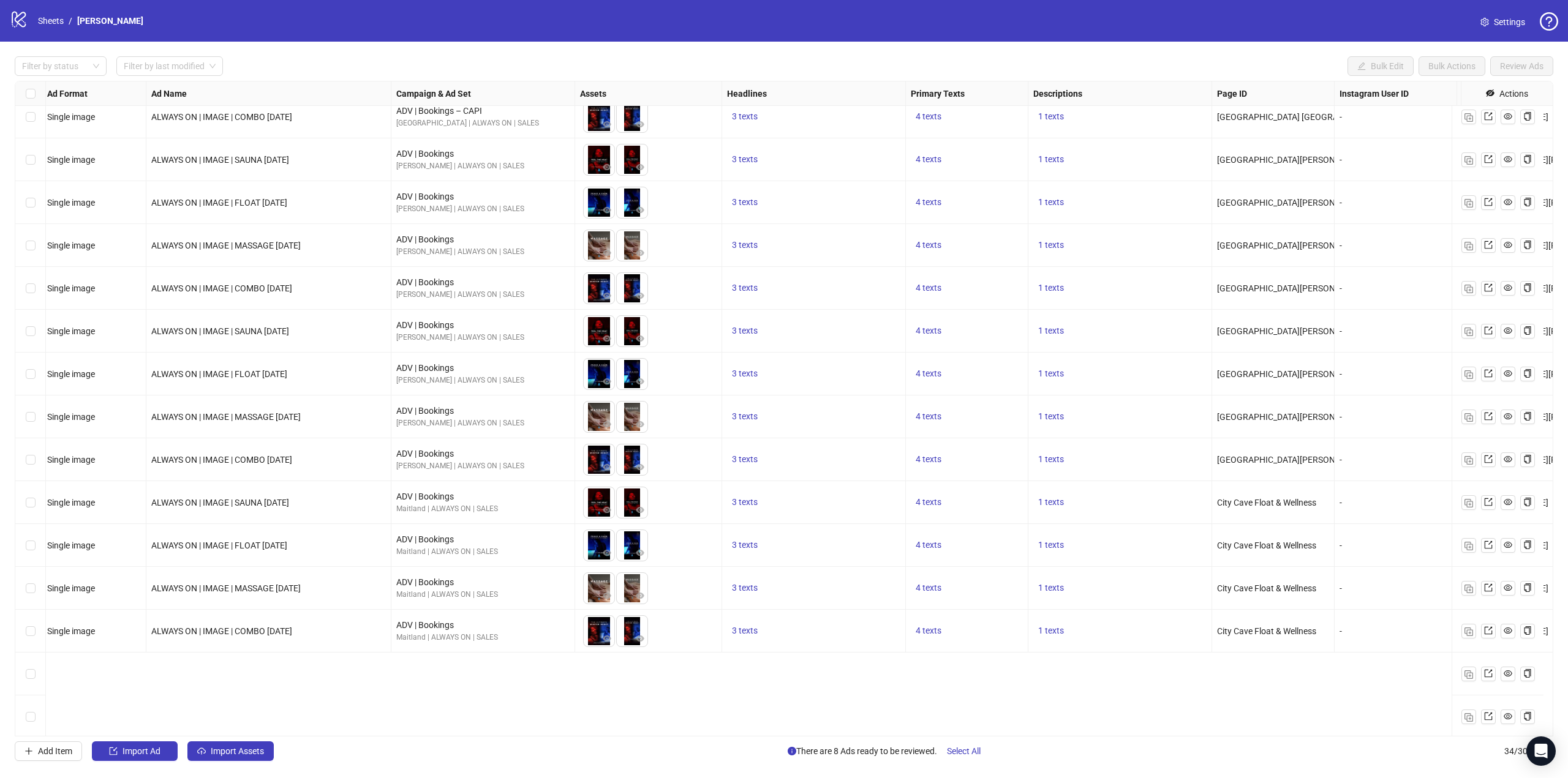
scroll to position [836, 4]
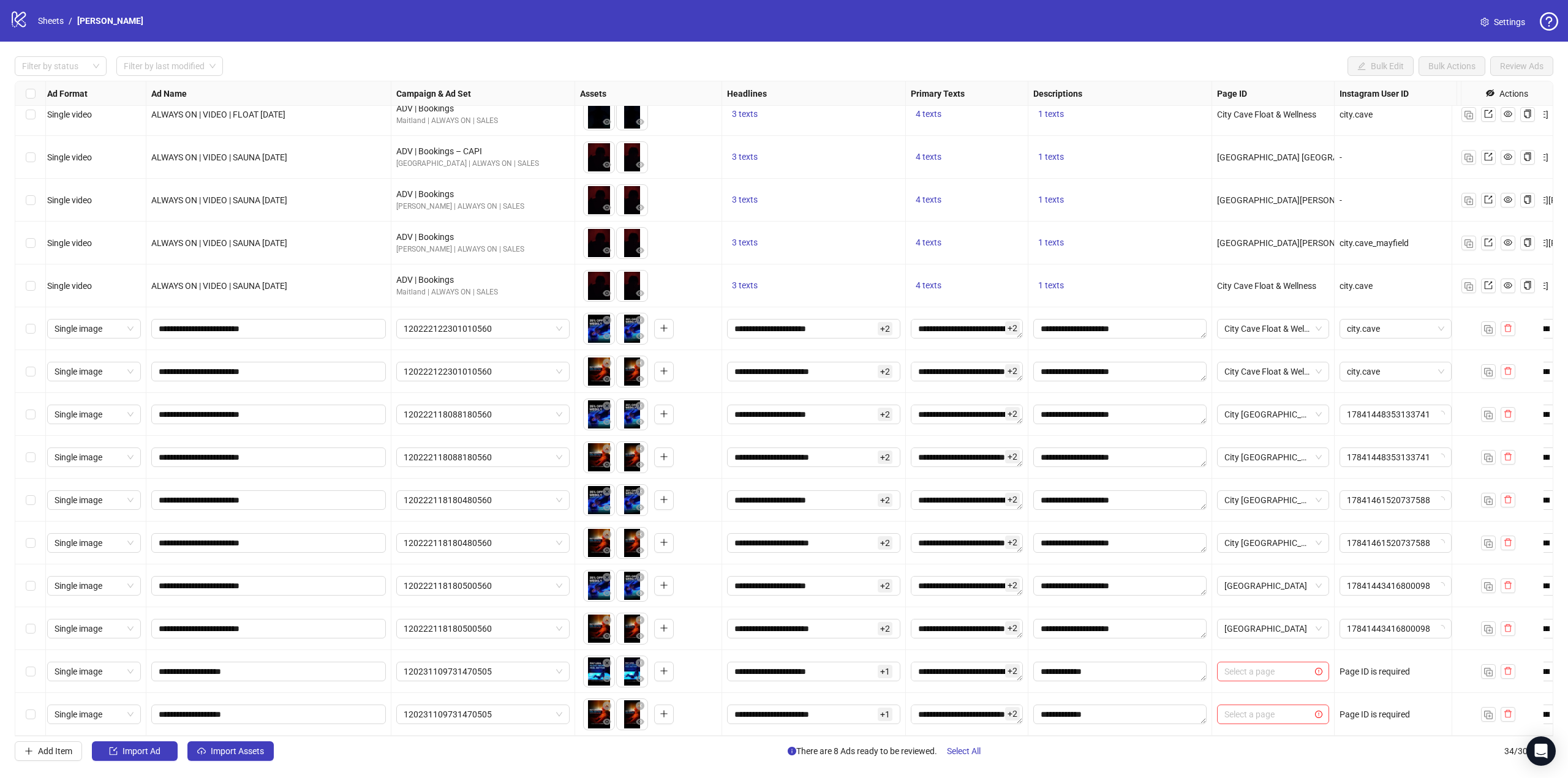
drag, startPoint x: 575, startPoint y: 305, endPoint x: 505, endPoint y: 521, distance: 227.1
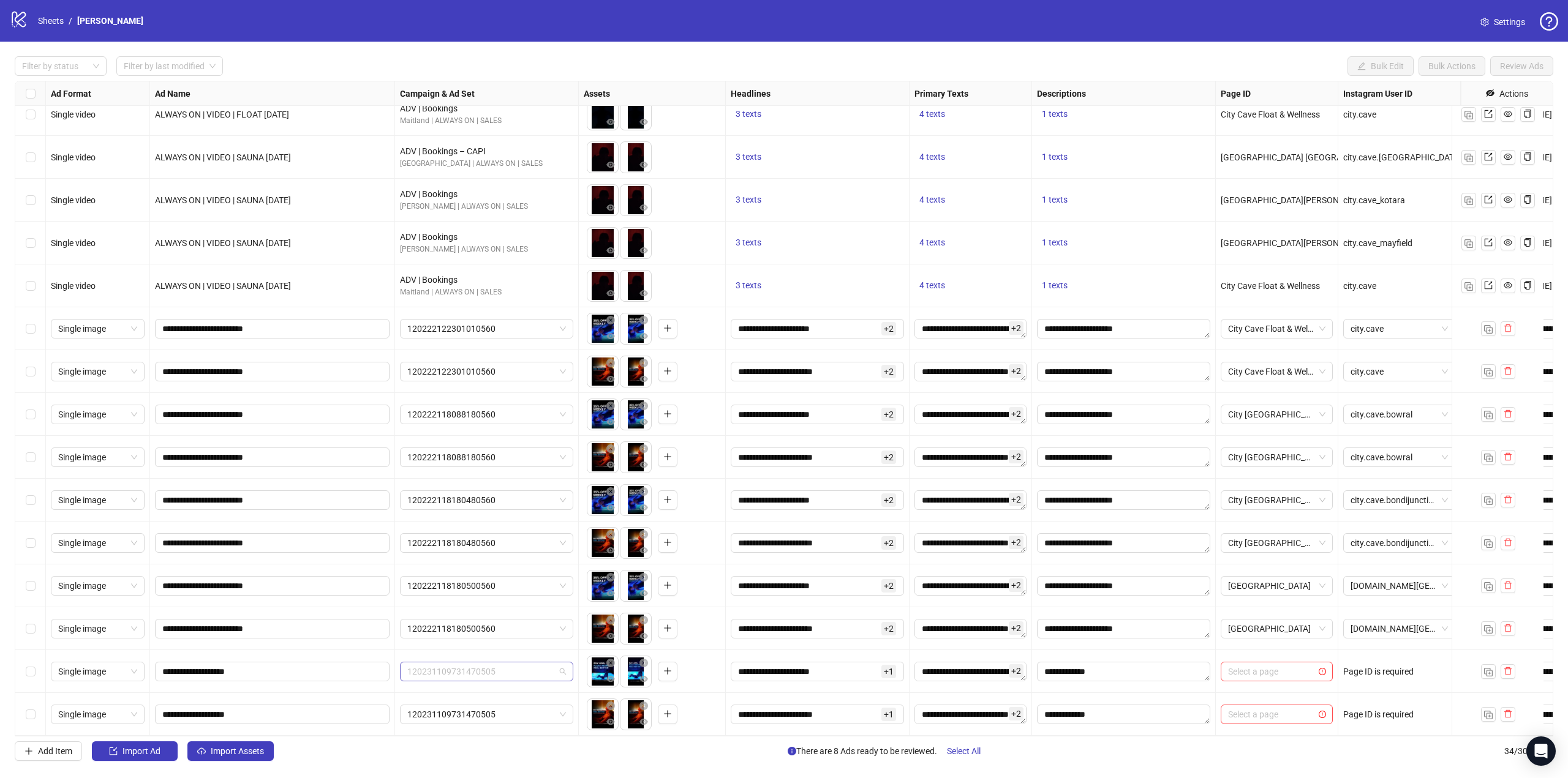
click at [429, 668] on span "120231109731470505" at bounding box center [486, 671] width 158 height 18
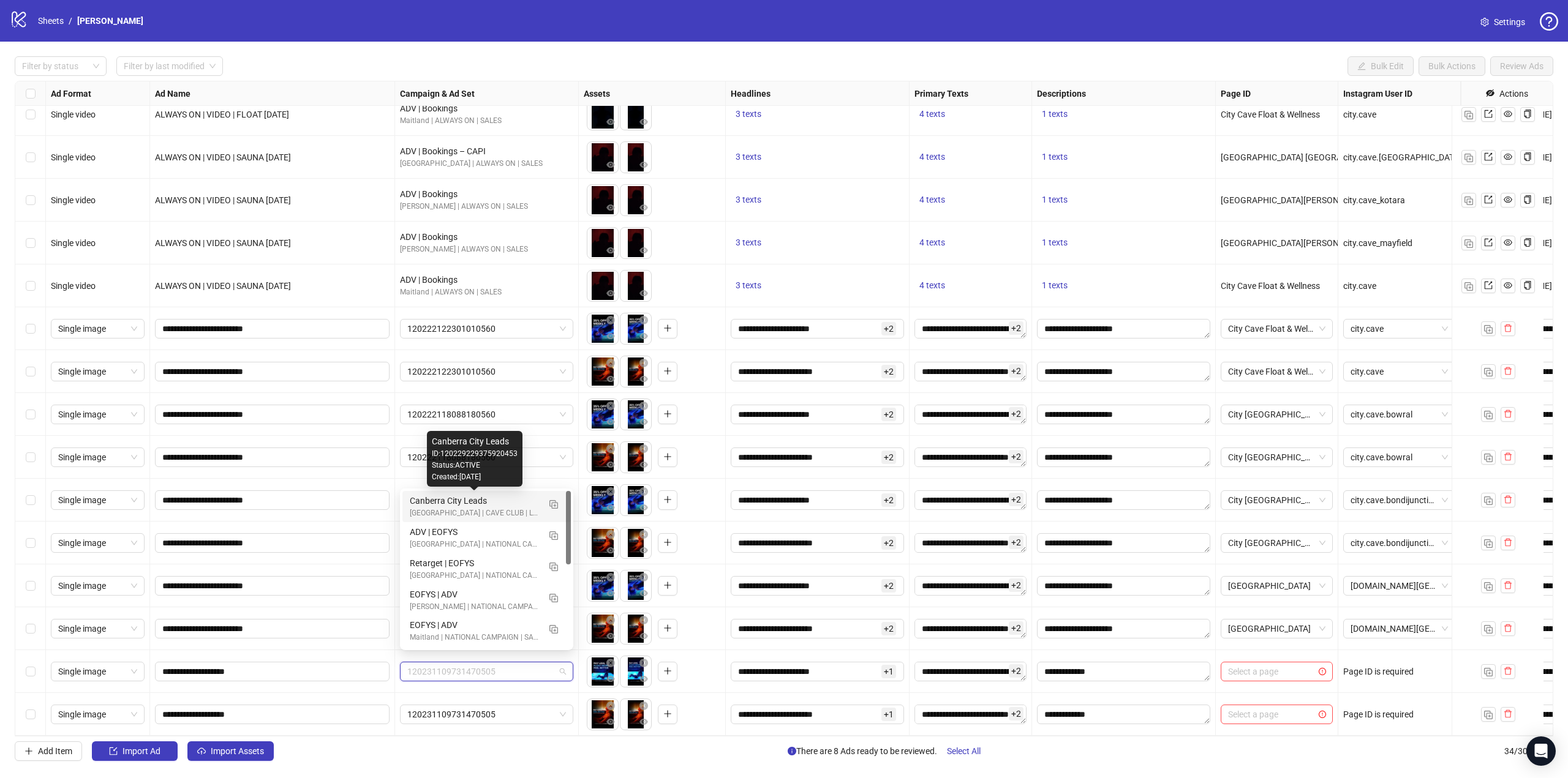
click at [526, 505] on div "Canberra City Leads" at bounding box center [474, 500] width 129 height 13
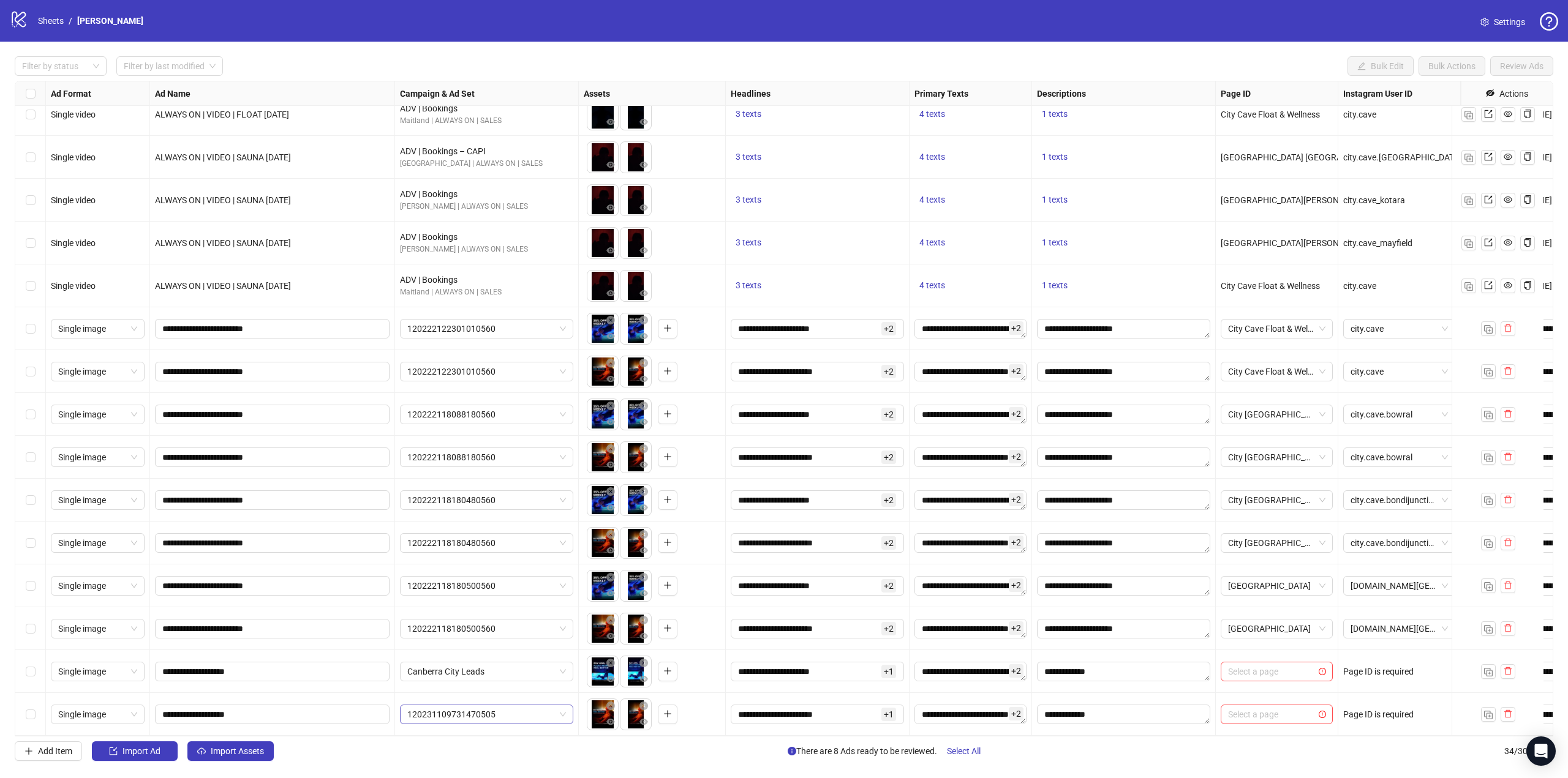
click at [457, 706] on span "120231109731470505" at bounding box center [486, 714] width 158 height 18
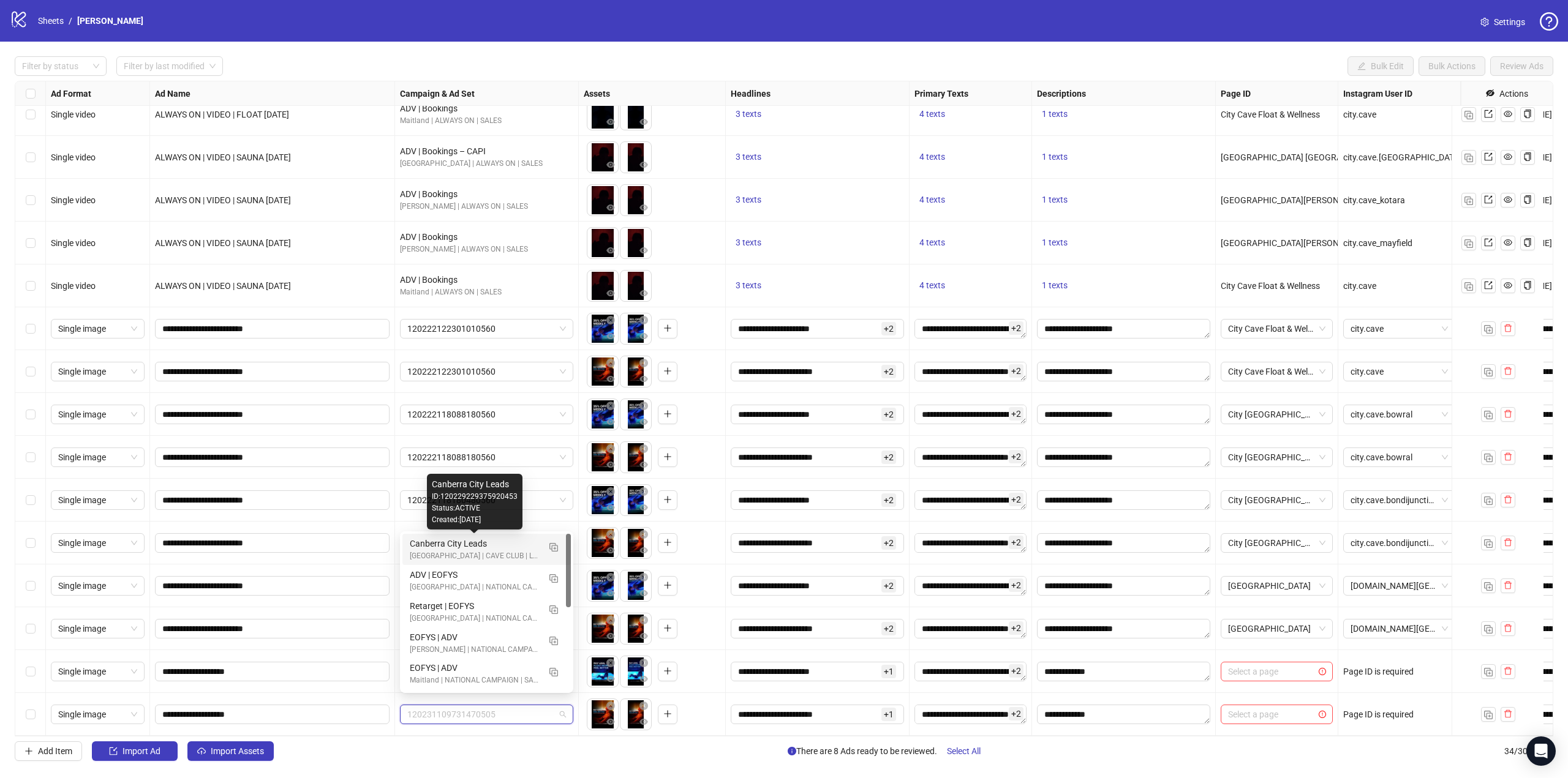
click at [486, 542] on div "Canberra City Leads" at bounding box center [474, 543] width 129 height 13
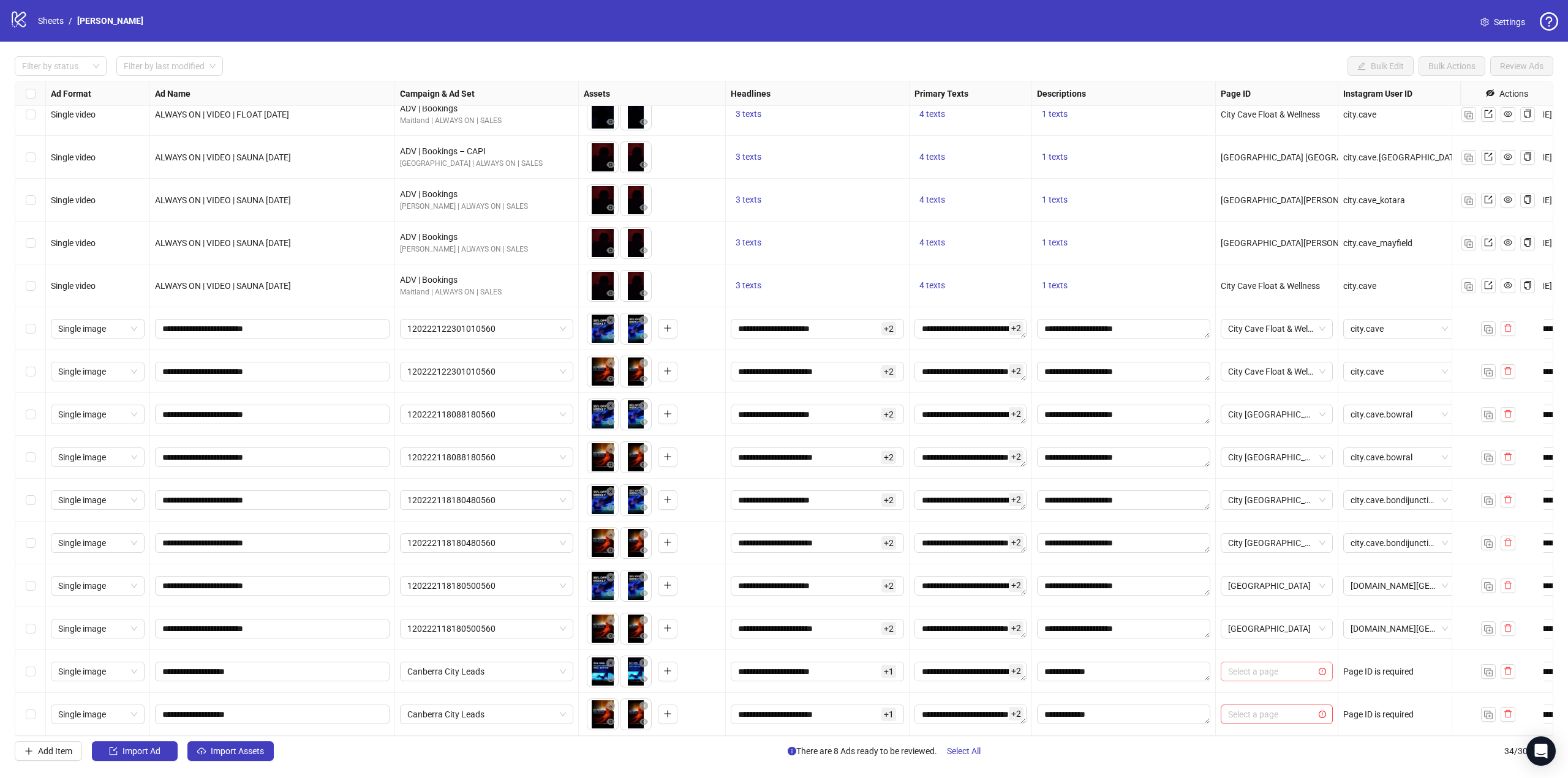
click at [1296, 666] on input "search" at bounding box center [1271, 671] width 86 height 18
type input "****"
click at [1275, 624] on span "City Cave Canberra City" at bounding box center [1277, 624] width 93 height 13
click at [1272, 693] on div "Select a page" at bounding box center [1277, 714] width 122 height 43
click at [1272, 705] on input "search" at bounding box center [1271, 714] width 86 height 18
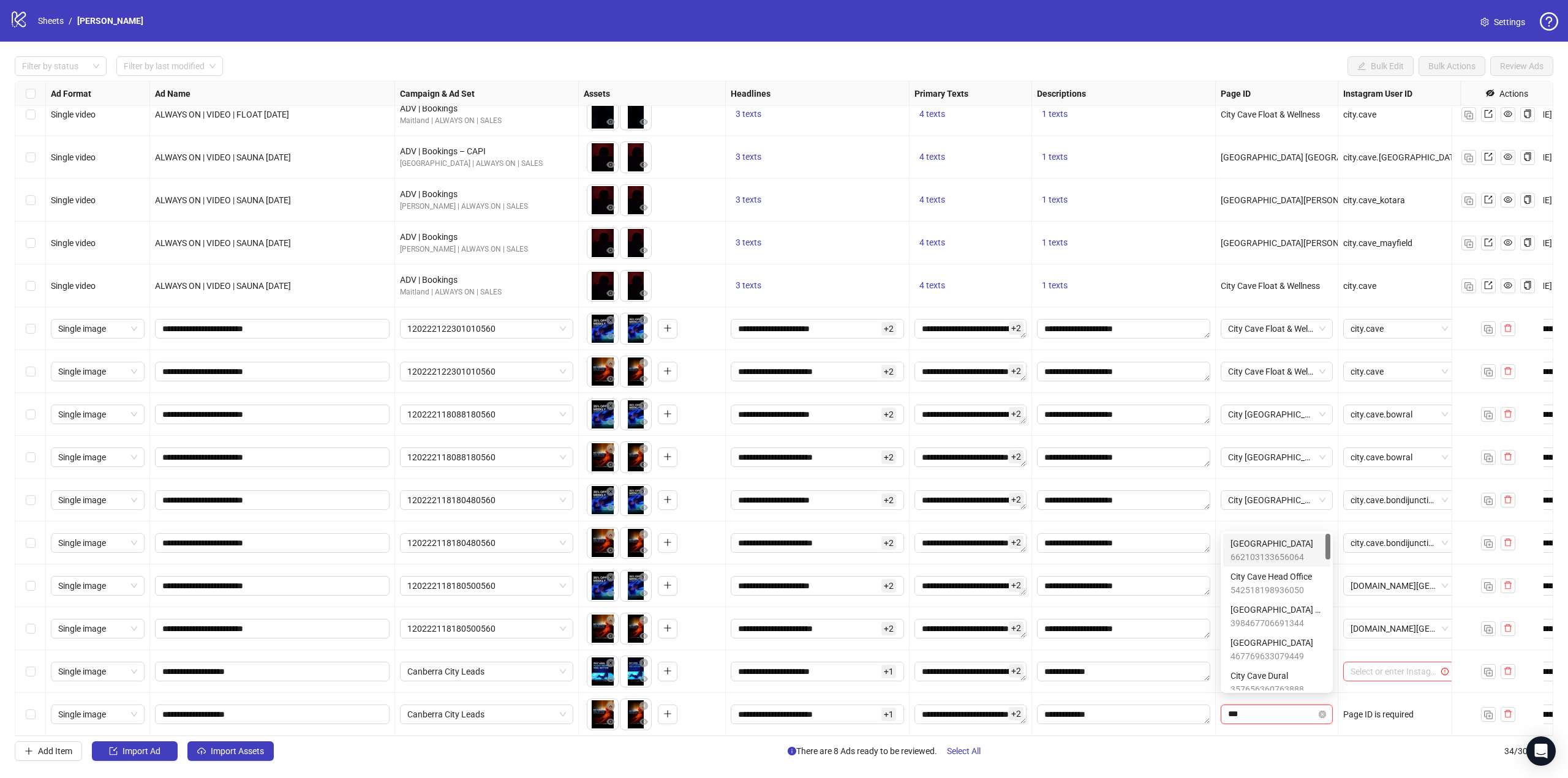
type input "****"
click at [1265, 681] on span "204176816117798" at bounding box center [1277, 680] width 93 height 13
click at [1359, 666] on input "search" at bounding box center [1393, 671] width 86 height 18
click at [1377, 705] on input "search" at bounding box center [1393, 714] width 86 height 18
drag, startPoint x: 980, startPoint y: 736, endPoint x: 1084, endPoint y: 743, distance: 104.2
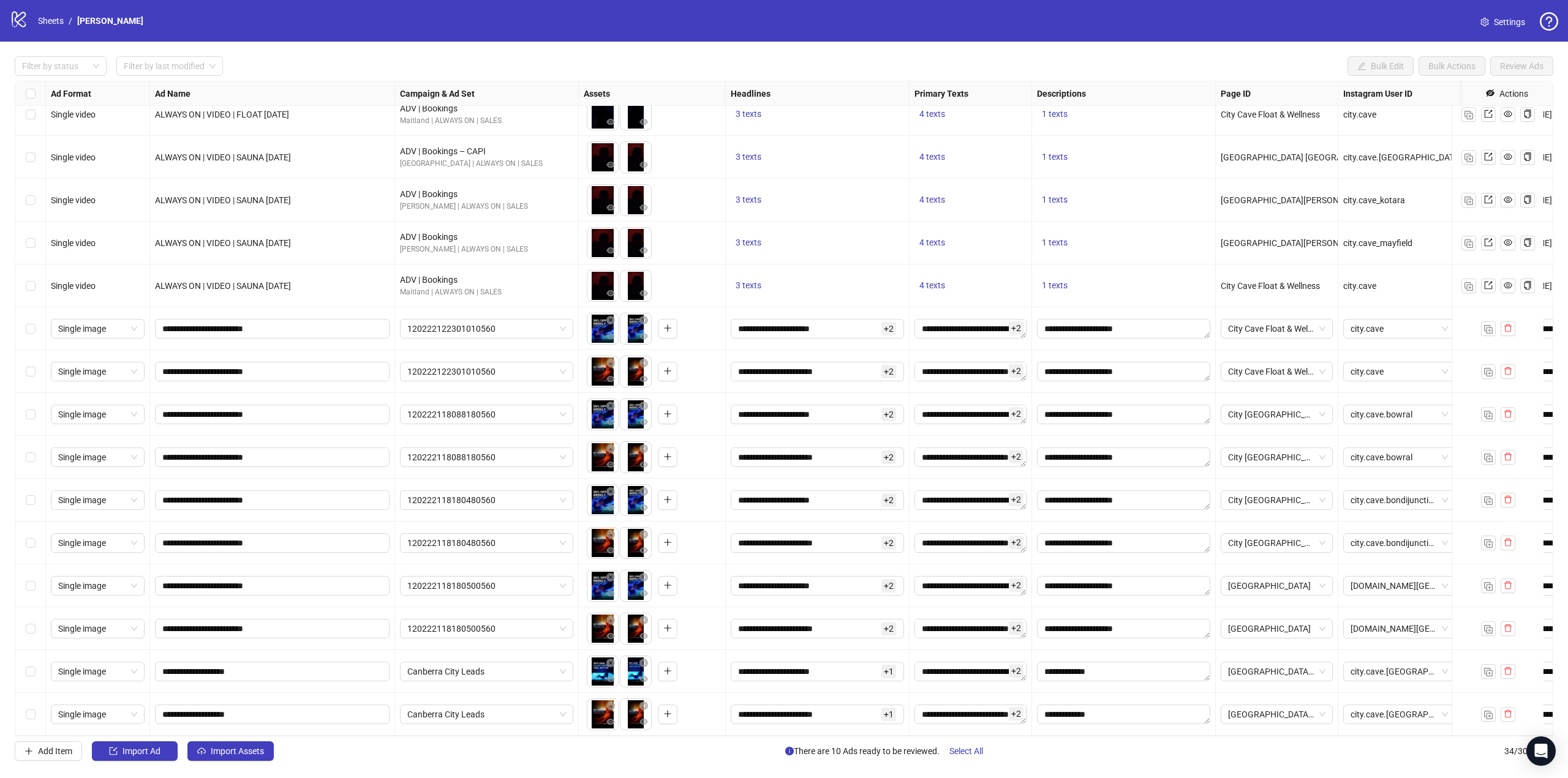
click at [1084, 743] on div "Filter by status Filter by last modified Bulk Edit Bulk Actions Review Ads Ad F…" at bounding box center [784, 408] width 1568 height 734
drag, startPoint x: 34, startPoint y: 656, endPoint x: 35, endPoint y: 697, distance: 41.0
click at [34, 665] on label "Select row 33" at bounding box center [30, 671] width 10 height 13
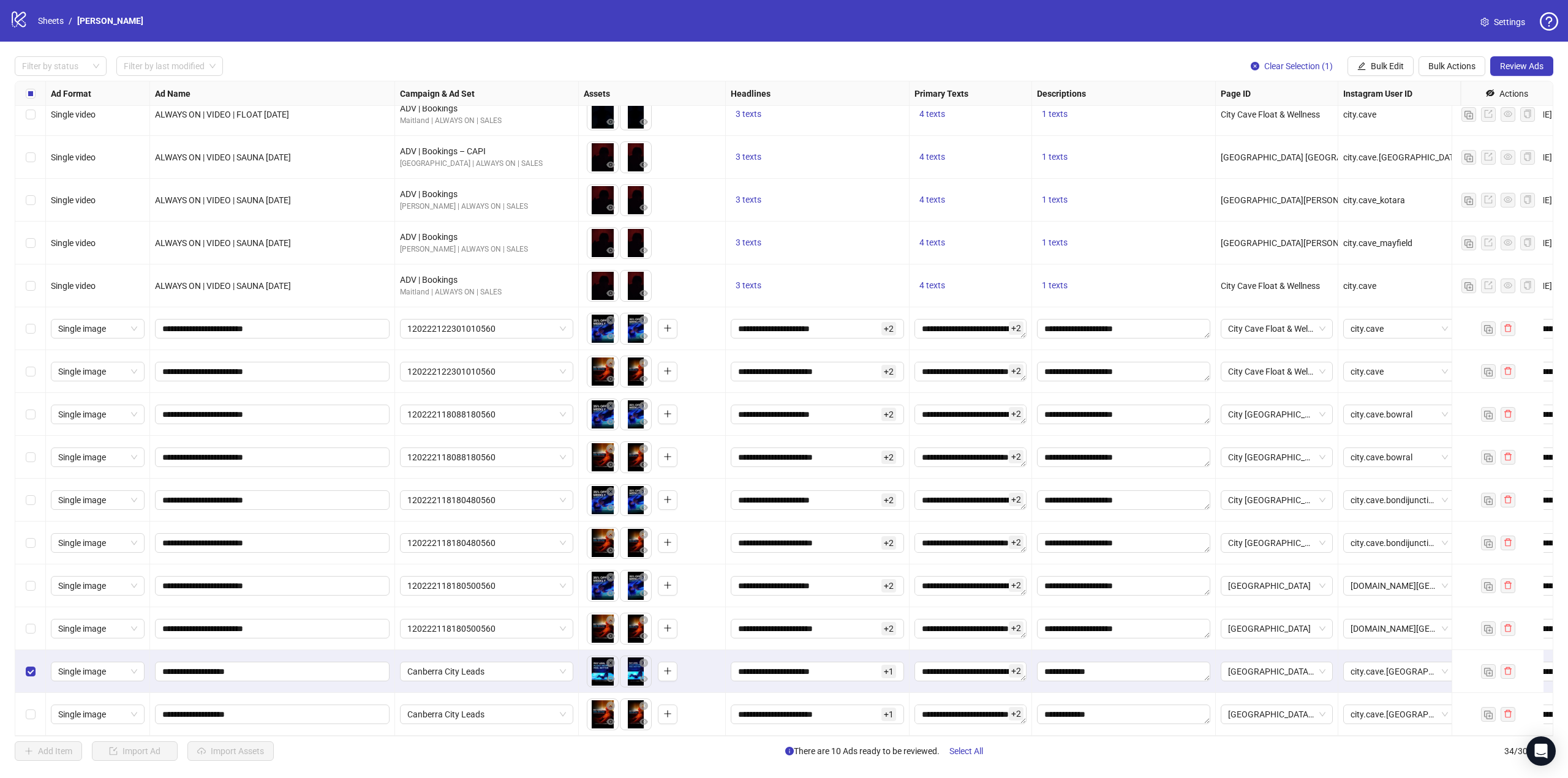
click at [30, 695] on div "Select row 34" at bounding box center [30, 714] width 30 height 43
click at [1512, 66] on span "Review Ads" at bounding box center [1522, 66] width 44 height 10
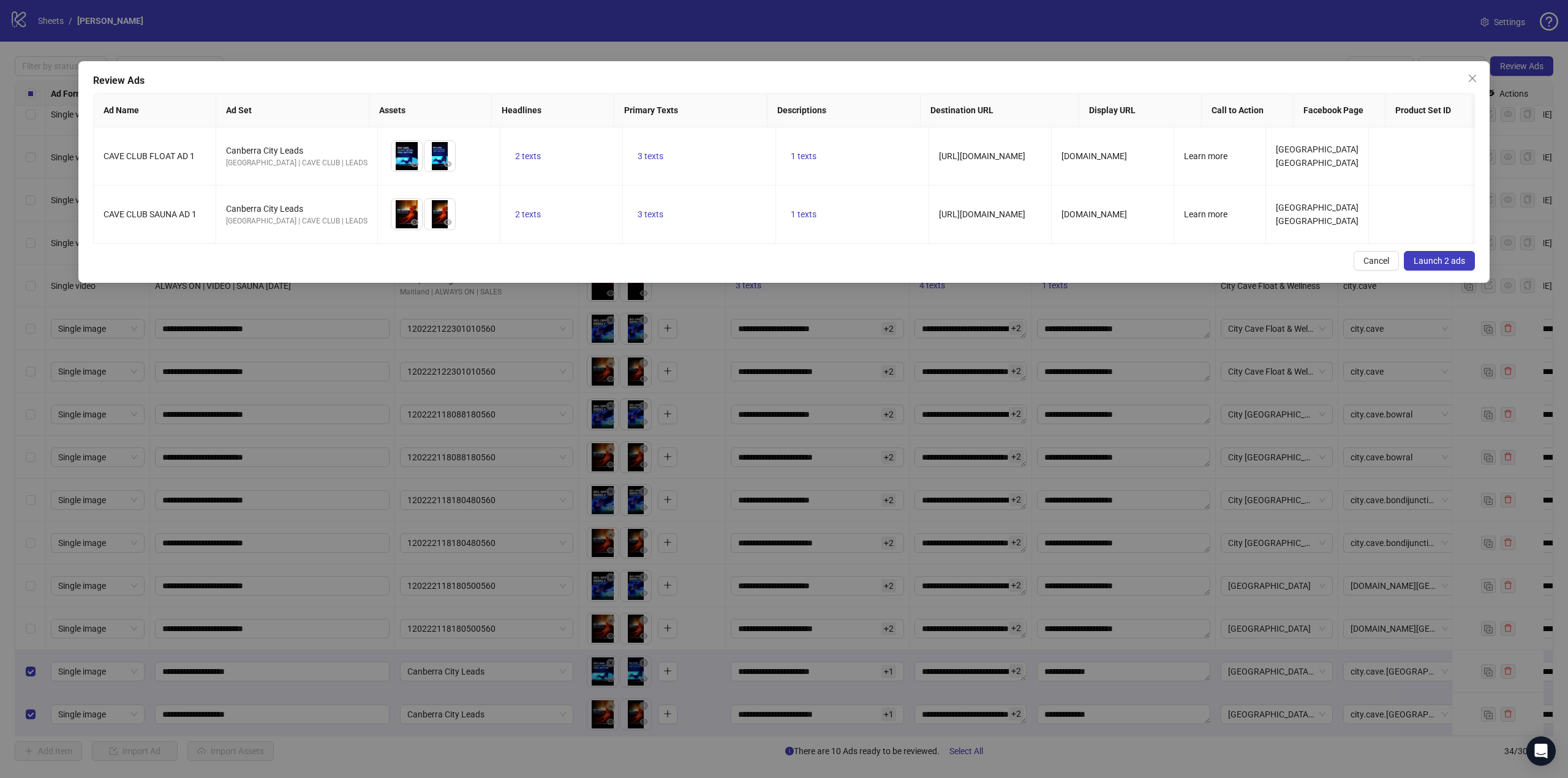
click at [1444, 264] on button "Launch 2 ads" at bounding box center [1439, 261] width 71 height 20
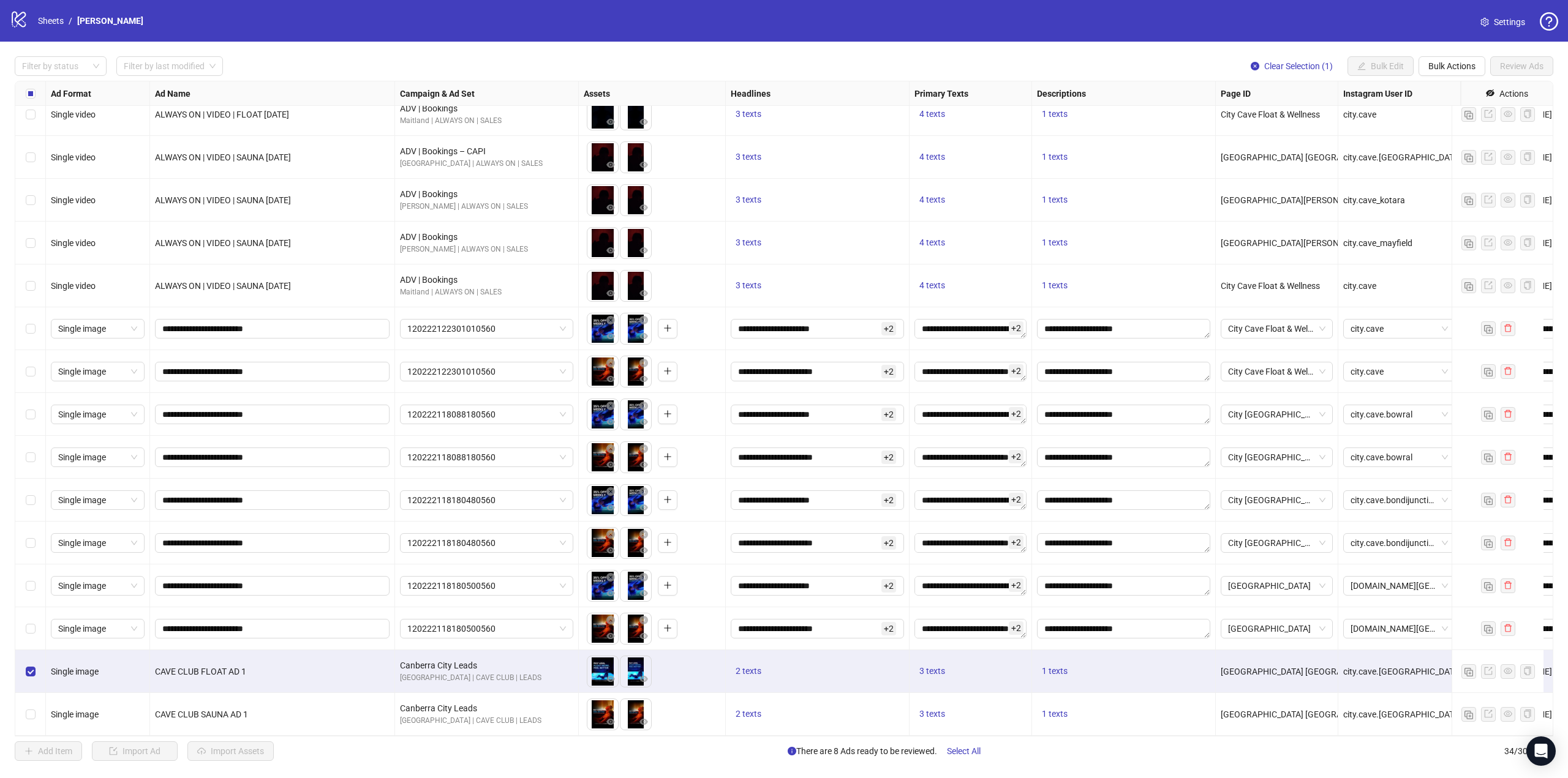
click at [35, 701] on div "Select row 34" at bounding box center [30, 714] width 30 height 43
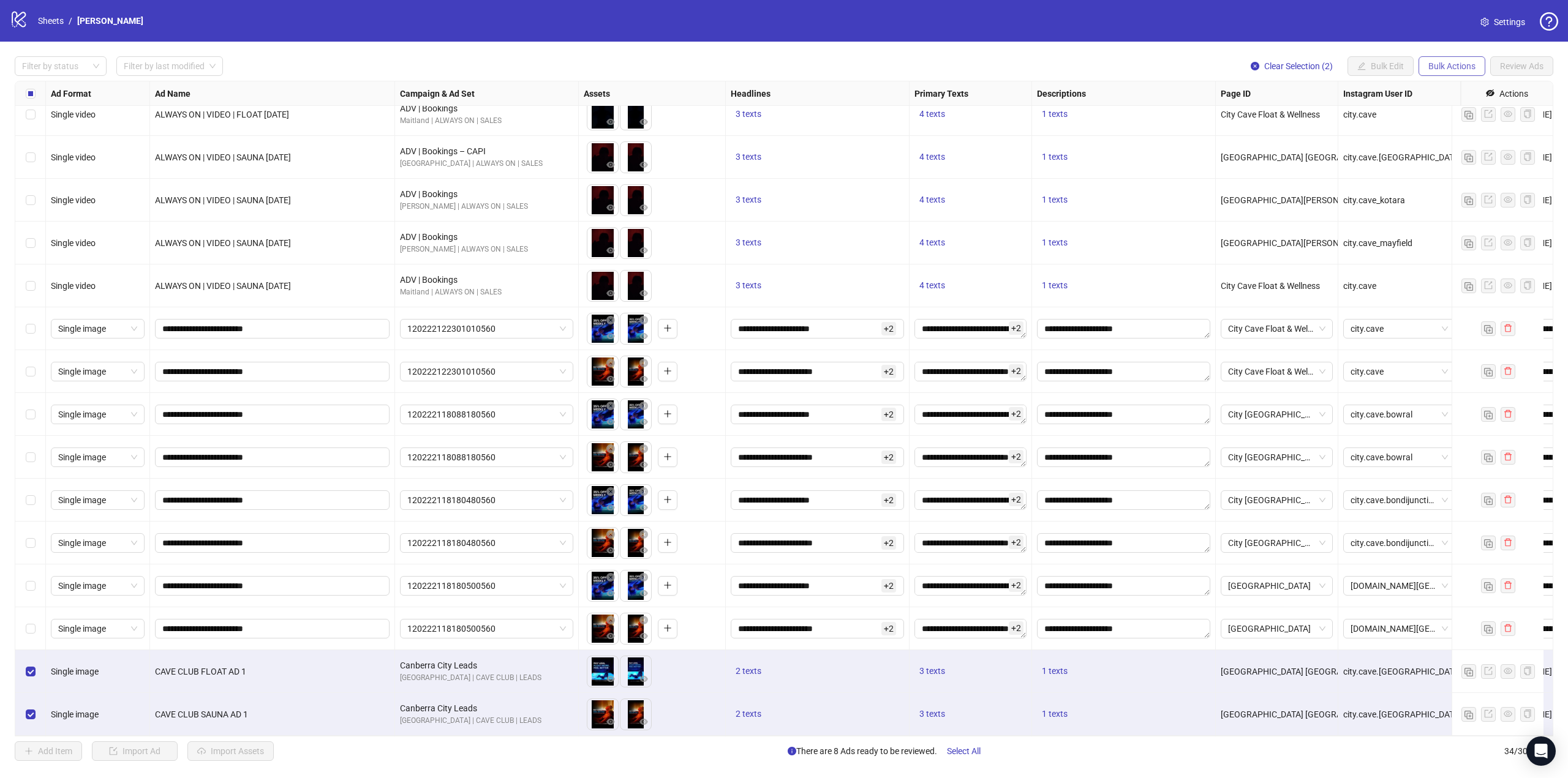
click at [1448, 66] on span "Bulk Actions" at bounding box center [1451, 66] width 47 height 10
click at [1477, 147] on span "Copy to another sheet" at bounding box center [1469, 150] width 84 height 13
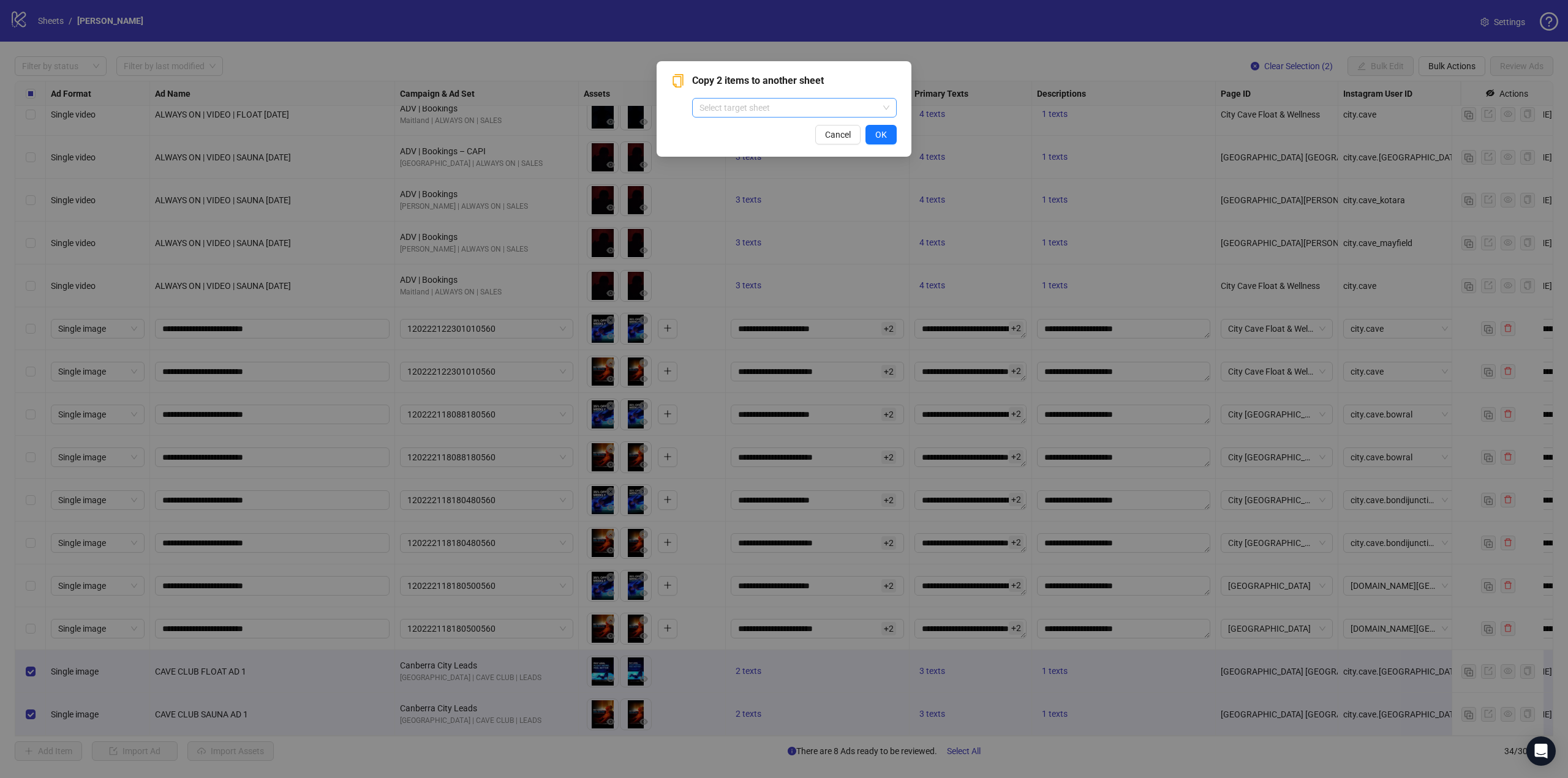
click at [800, 116] on input "search" at bounding box center [788, 107] width 179 height 18
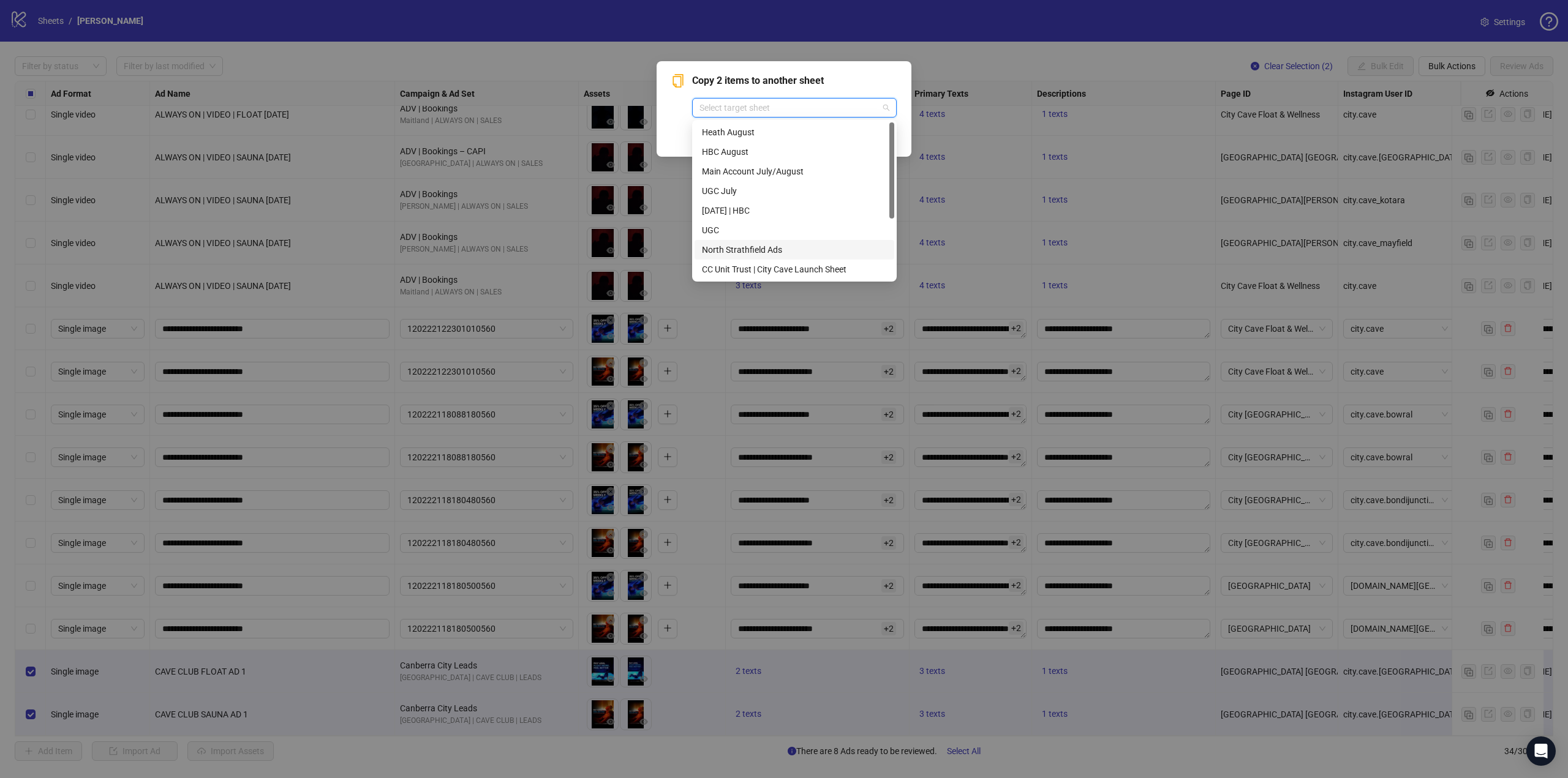
click at [774, 245] on div "North Strathfield Ads" at bounding box center [795, 249] width 185 height 13
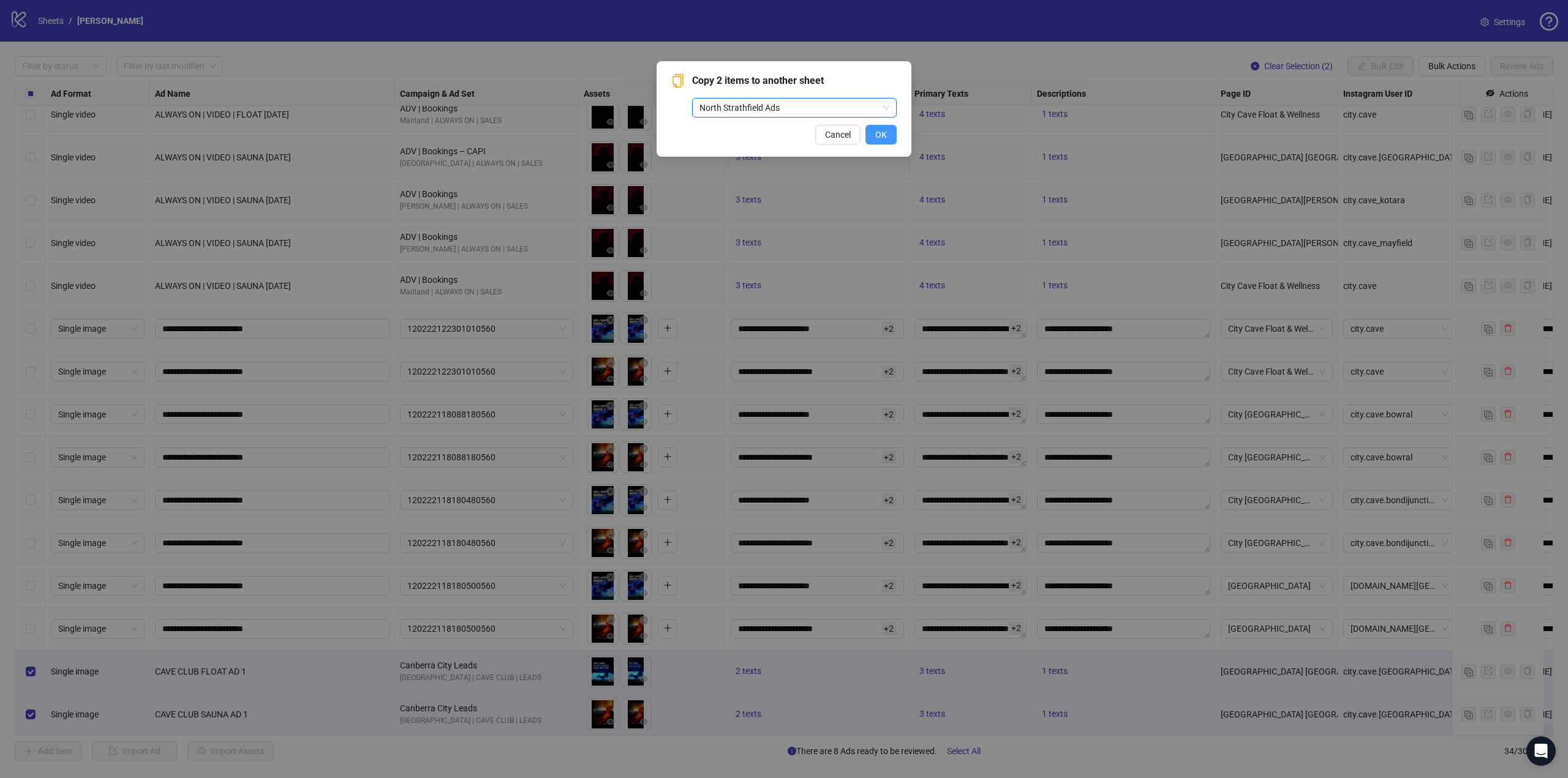
click at [876, 132] on span "OK" at bounding box center [881, 135] width 11 height 10
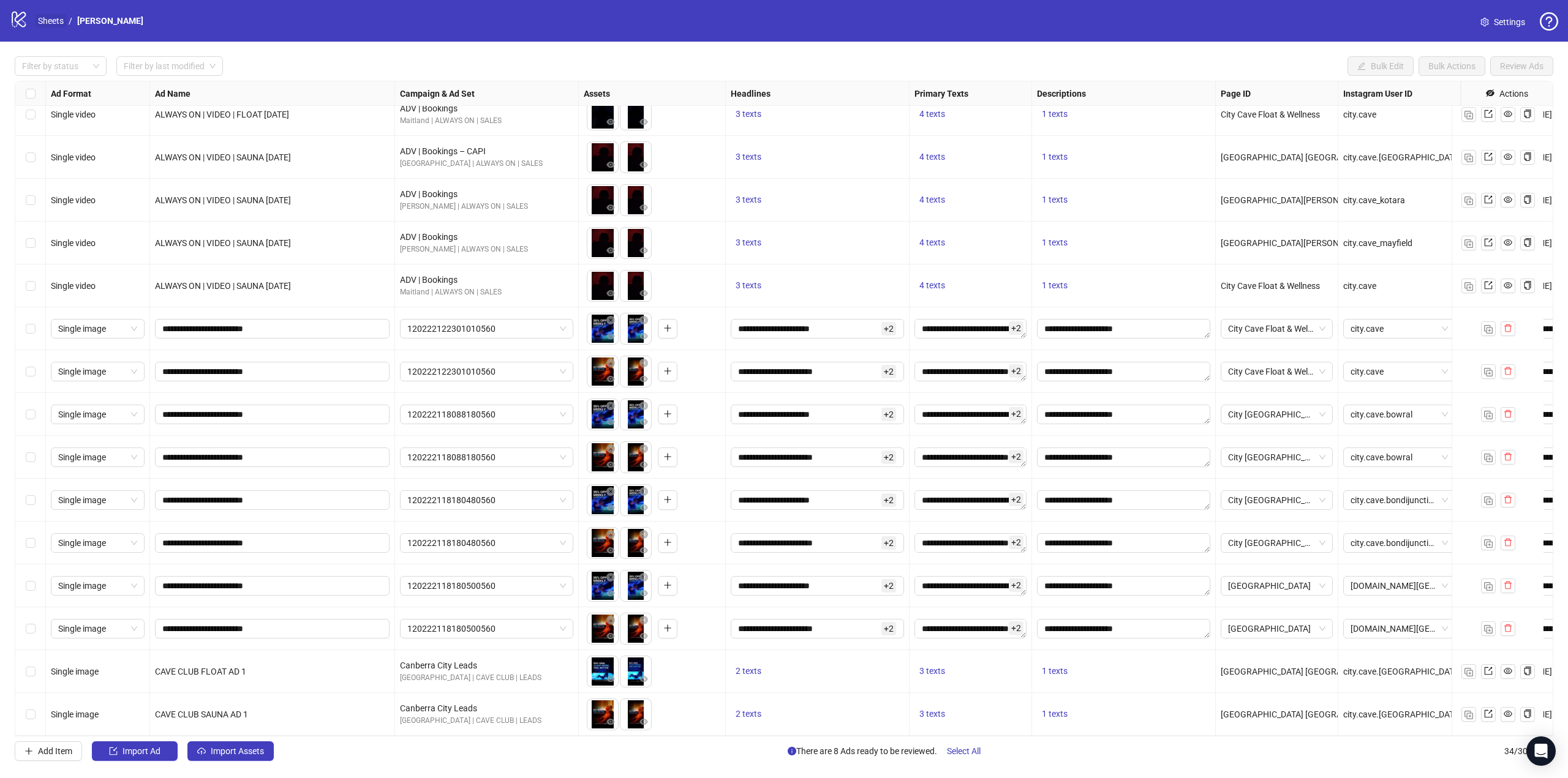
click at [45, 27] on link "Sheets" at bounding box center [50, 20] width 30 height 13
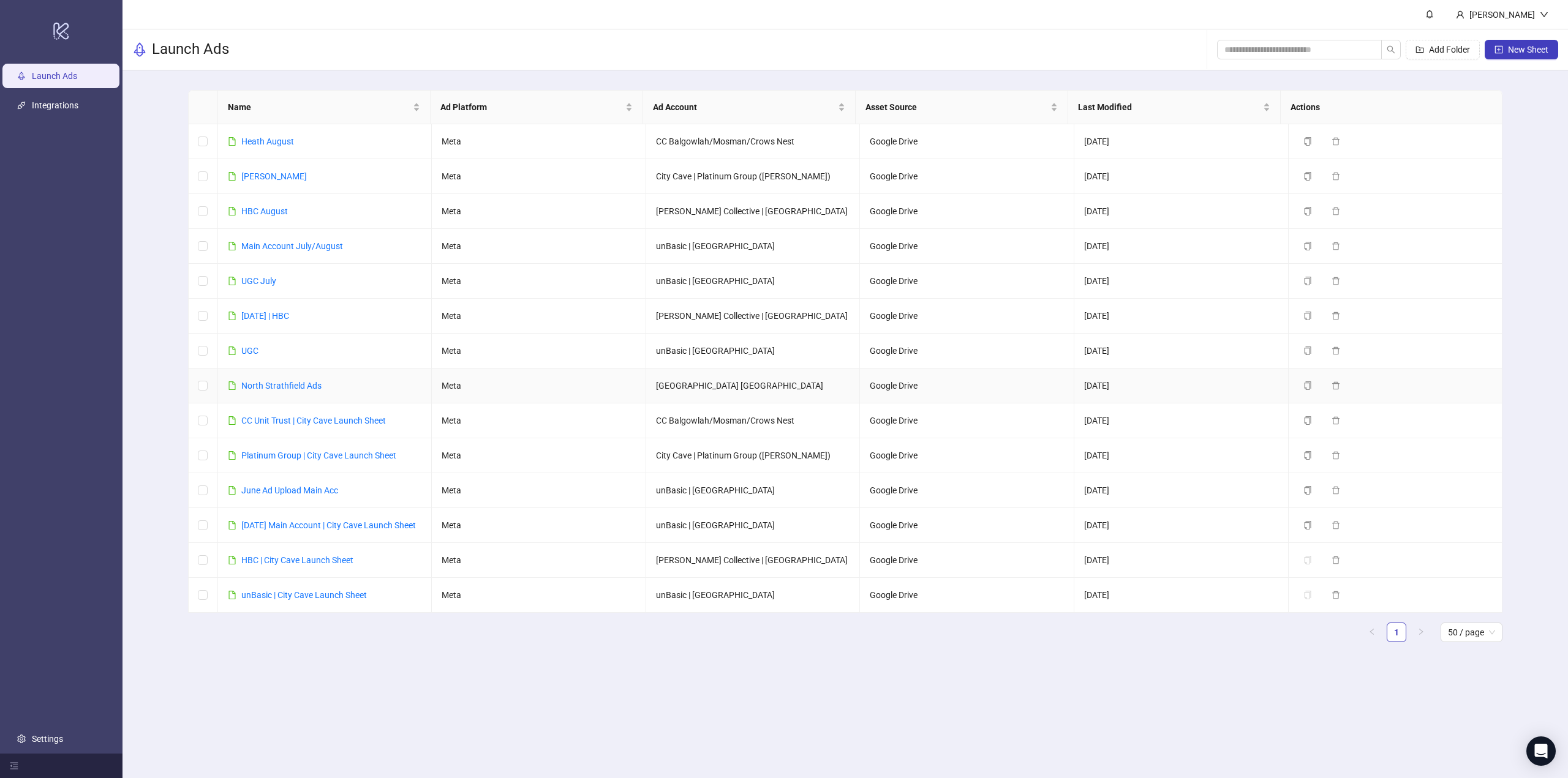
click at [304, 379] on div "North Strathfield Ads" at bounding box center [281, 385] width 80 height 13
click at [310, 382] on link "North Strathfield Ads" at bounding box center [281, 386] width 80 height 10
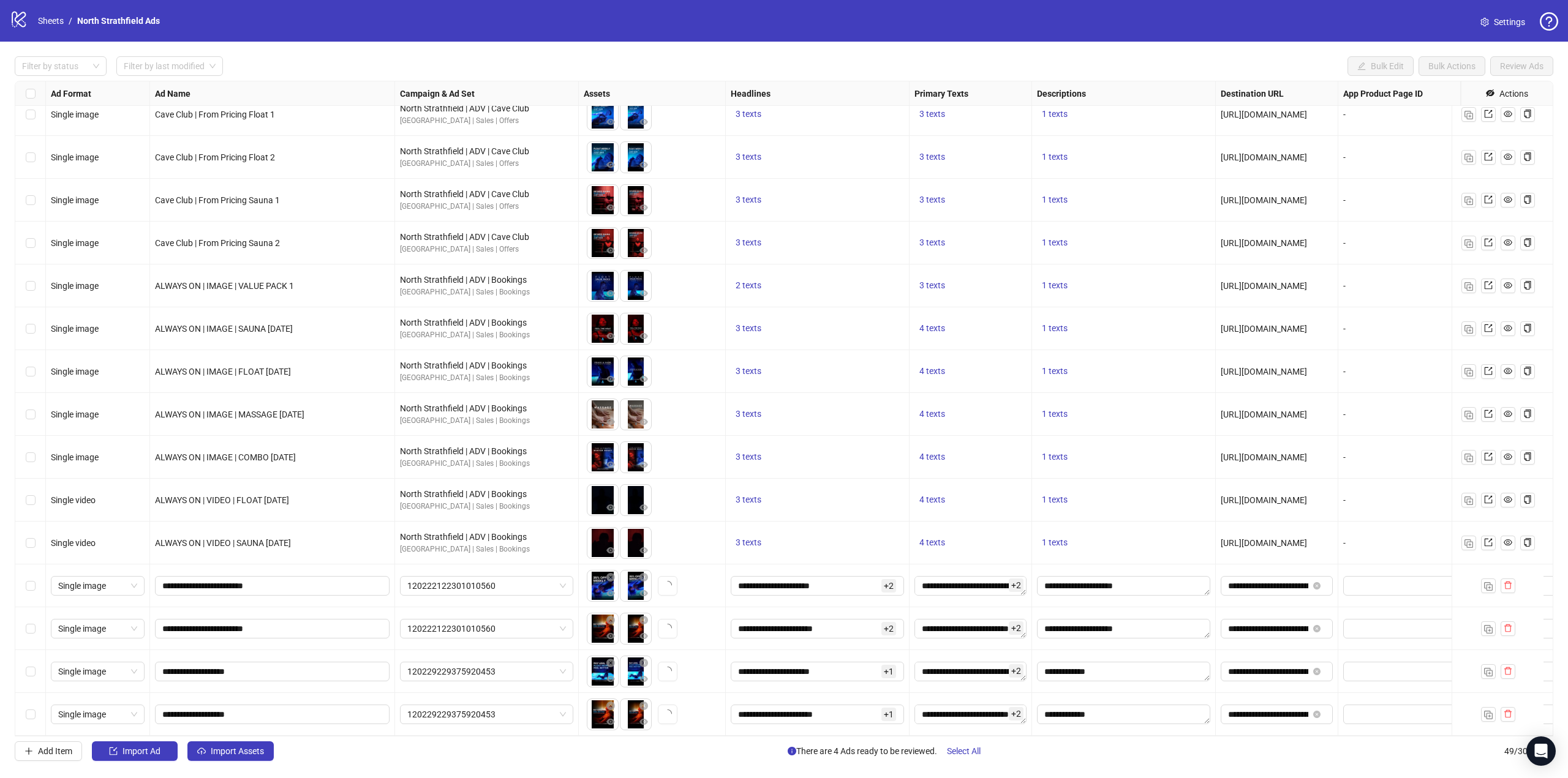
scroll to position [1479, 0]
click at [31, 670] on div "Select row 48" at bounding box center [30, 671] width 30 height 43
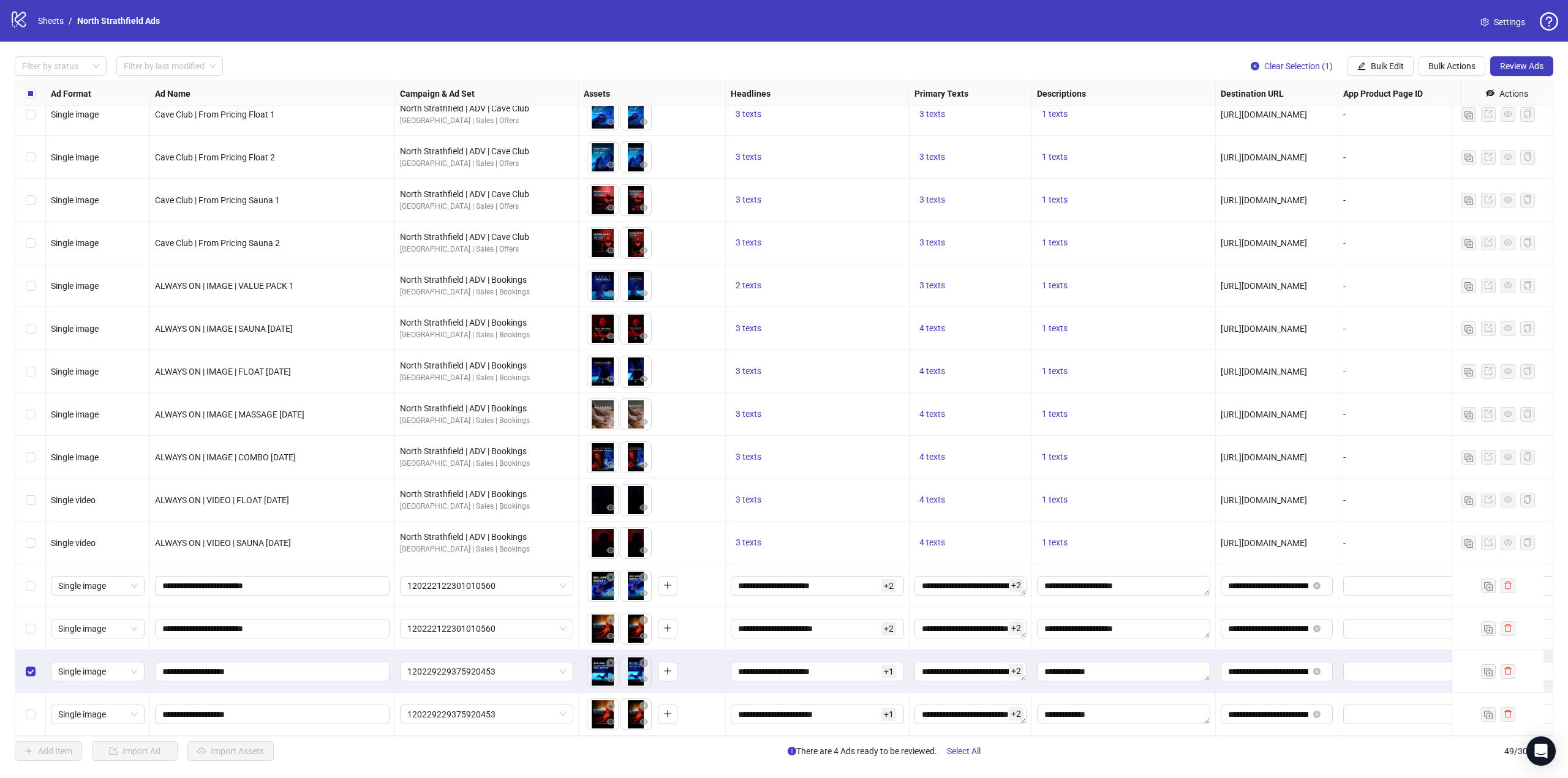
click at [36, 707] on div "Select row 49" at bounding box center [30, 714] width 30 height 43
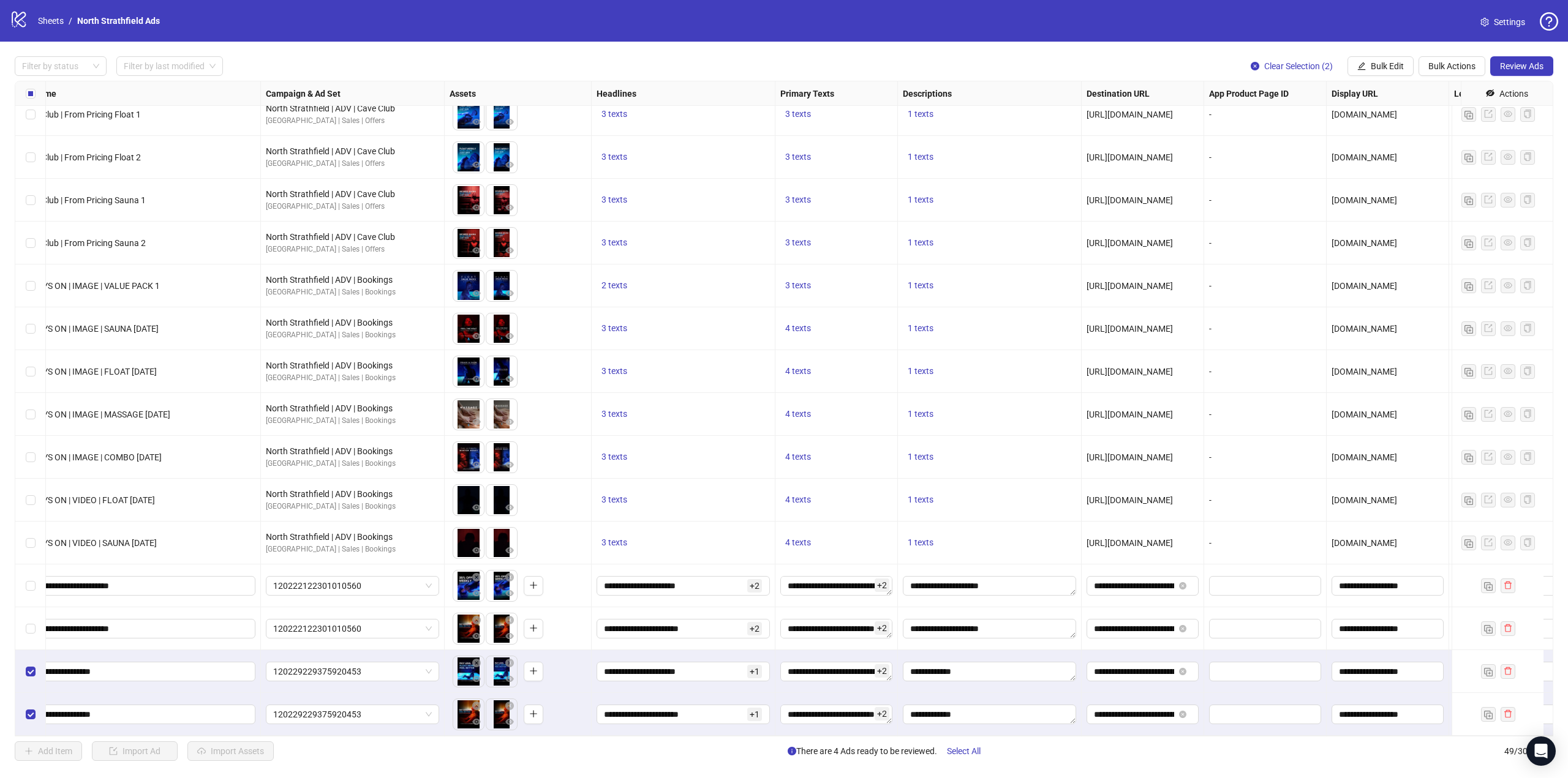
scroll to position [1479, 198]
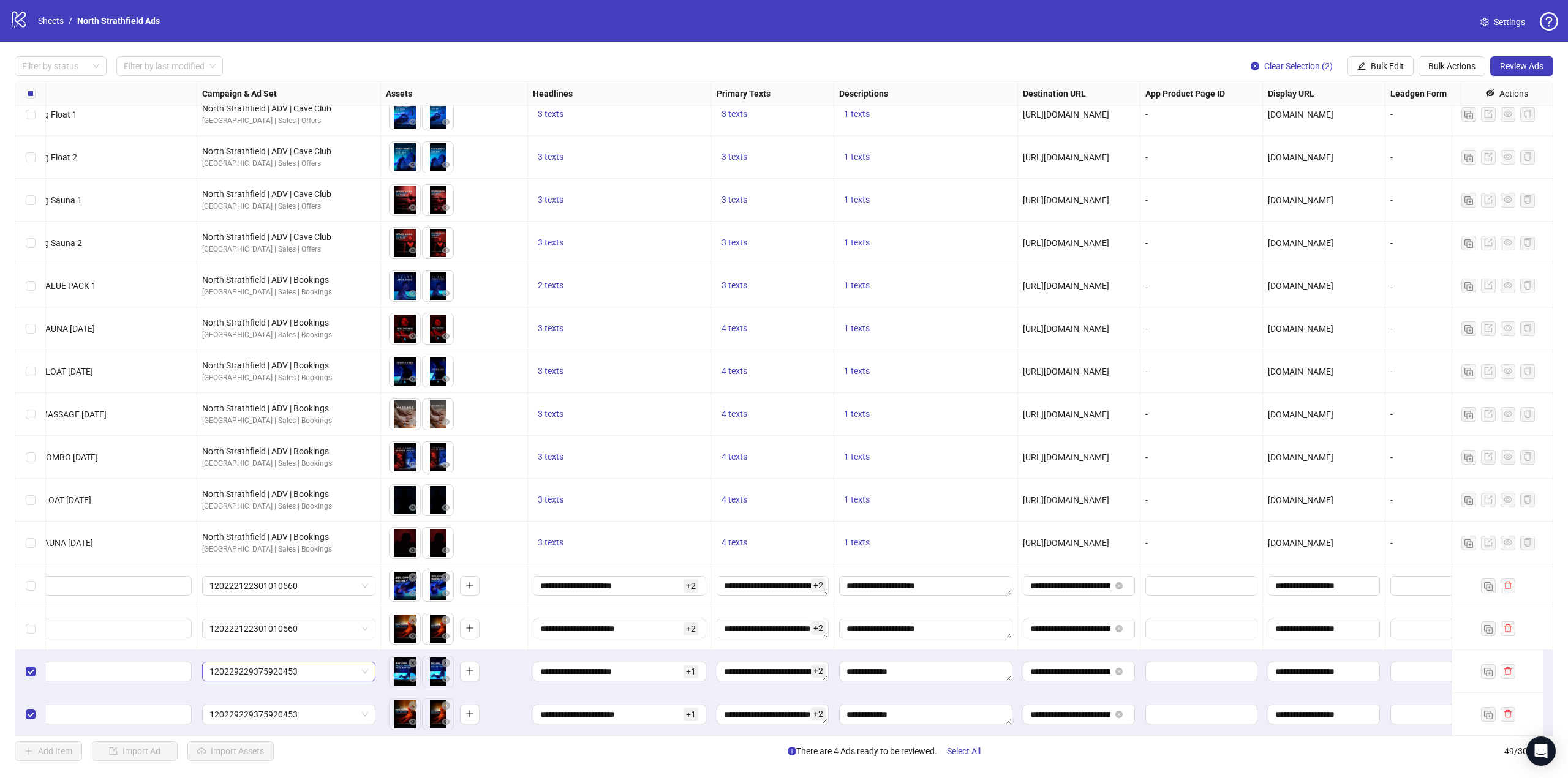
click at [338, 662] on span "120229229375920453" at bounding box center [288, 671] width 158 height 18
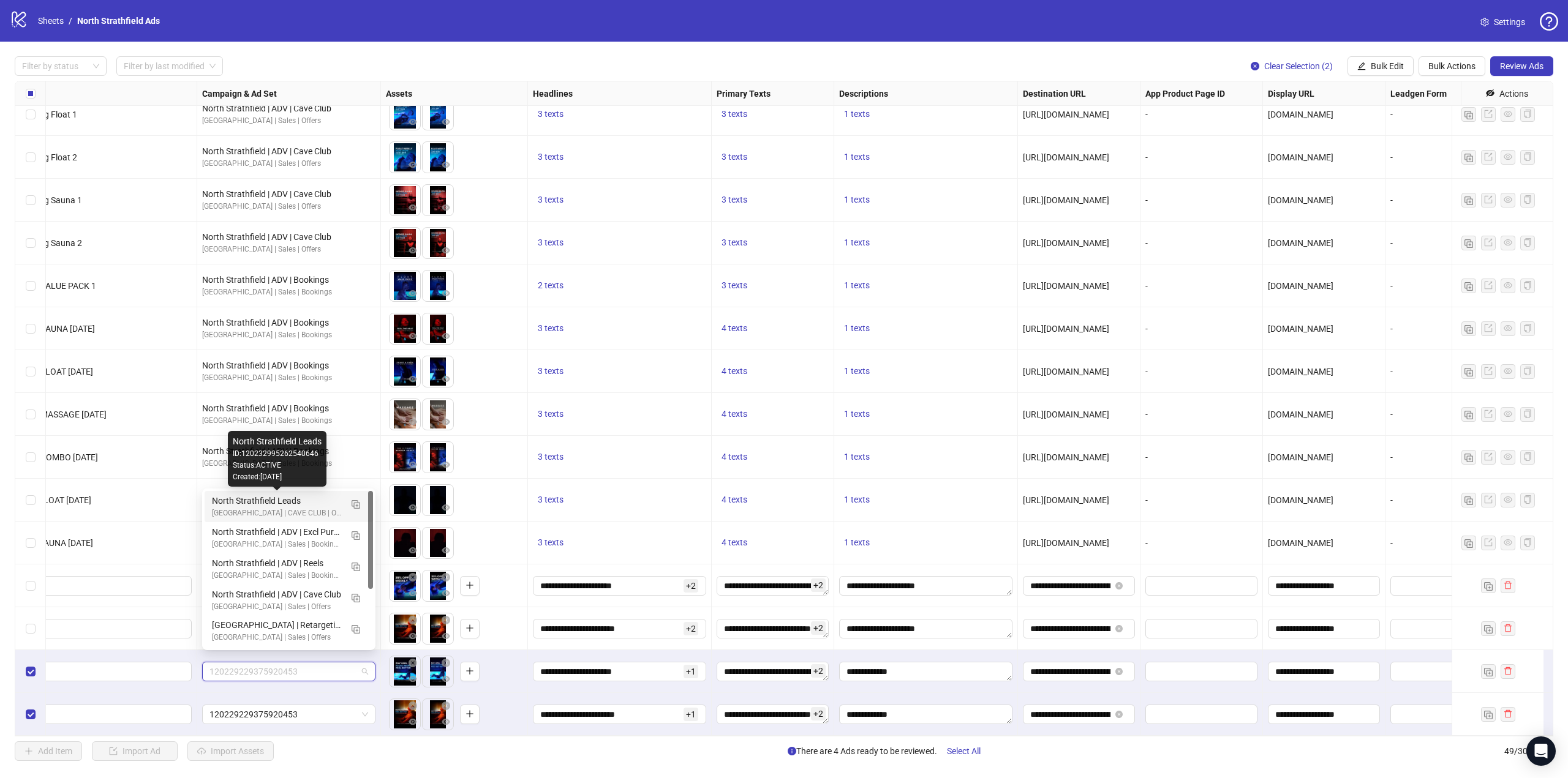
click at [277, 495] on div "North Strathfield Leads" at bounding box center [276, 500] width 129 height 13
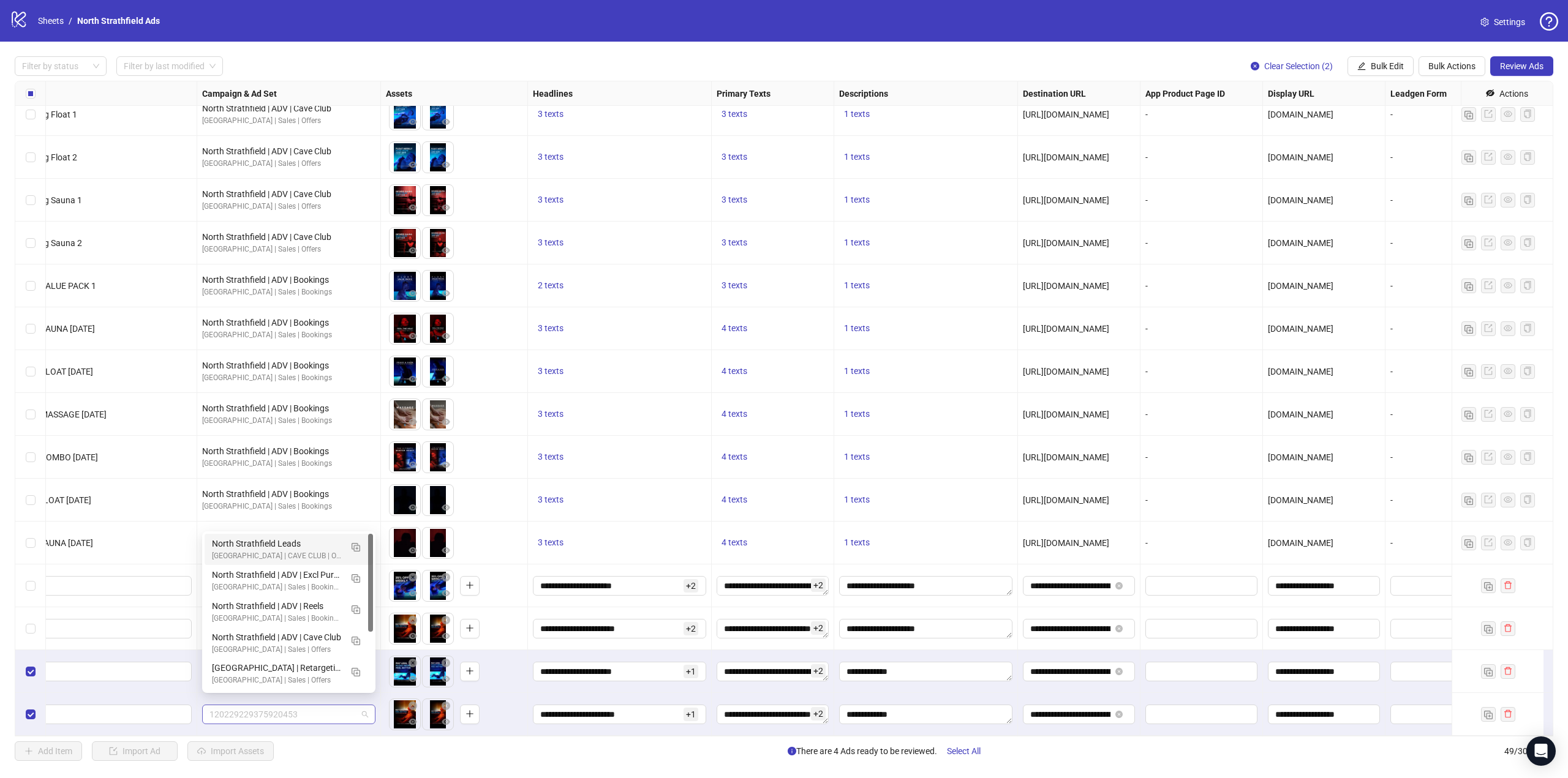
click at [322, 707] on span "120229229375920453" at bounding box center [288, 714] width 158 height 18
click at [296, 552] on div "NORTH STRATHFIELD | CAVE CLUB | OFFERS" at bounding box center [276, 556] width 129 height 11
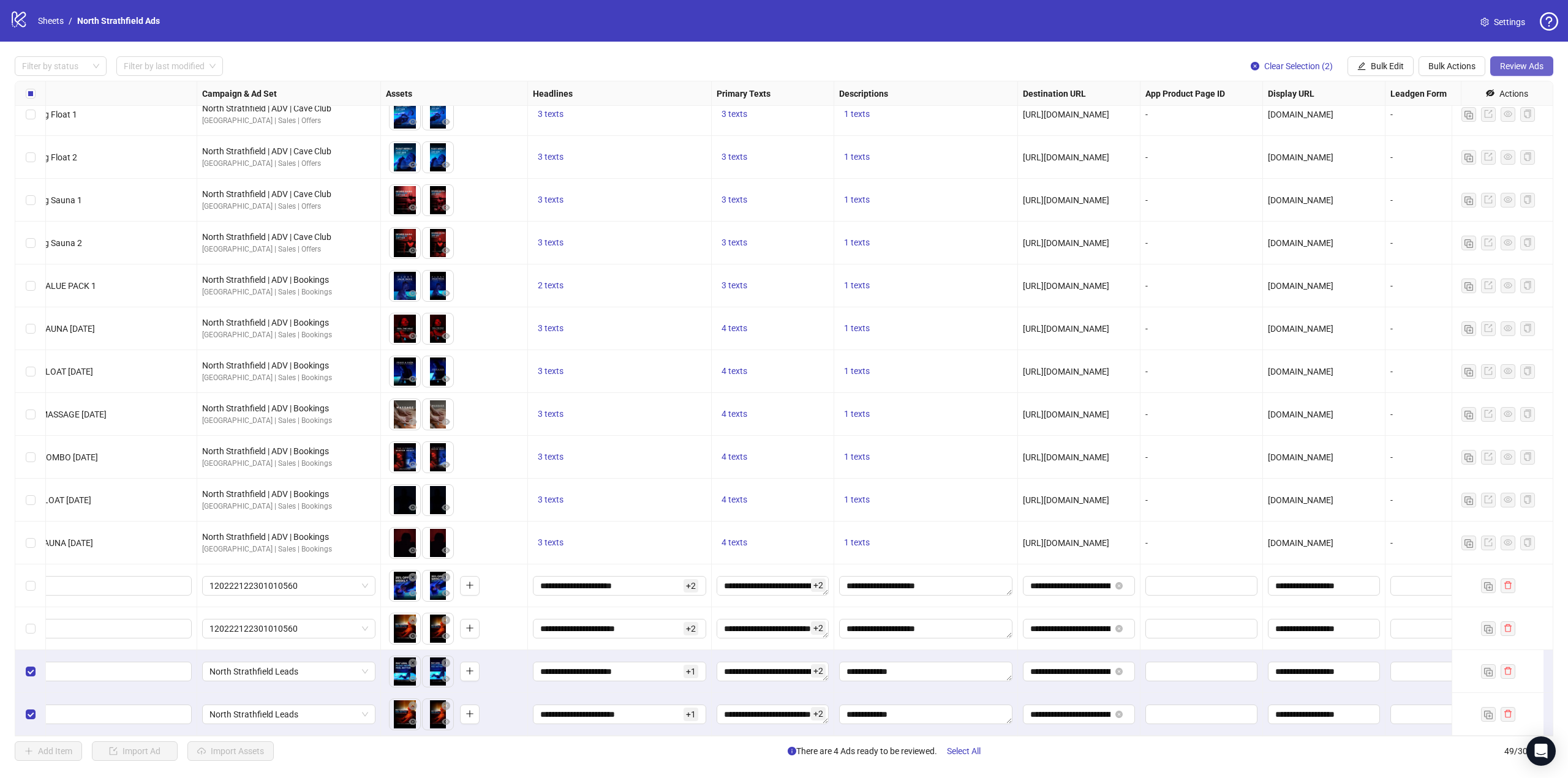
click at [1521, 72] on button "Review Ads" at bounding box center [1521, 66] width 63 height 20
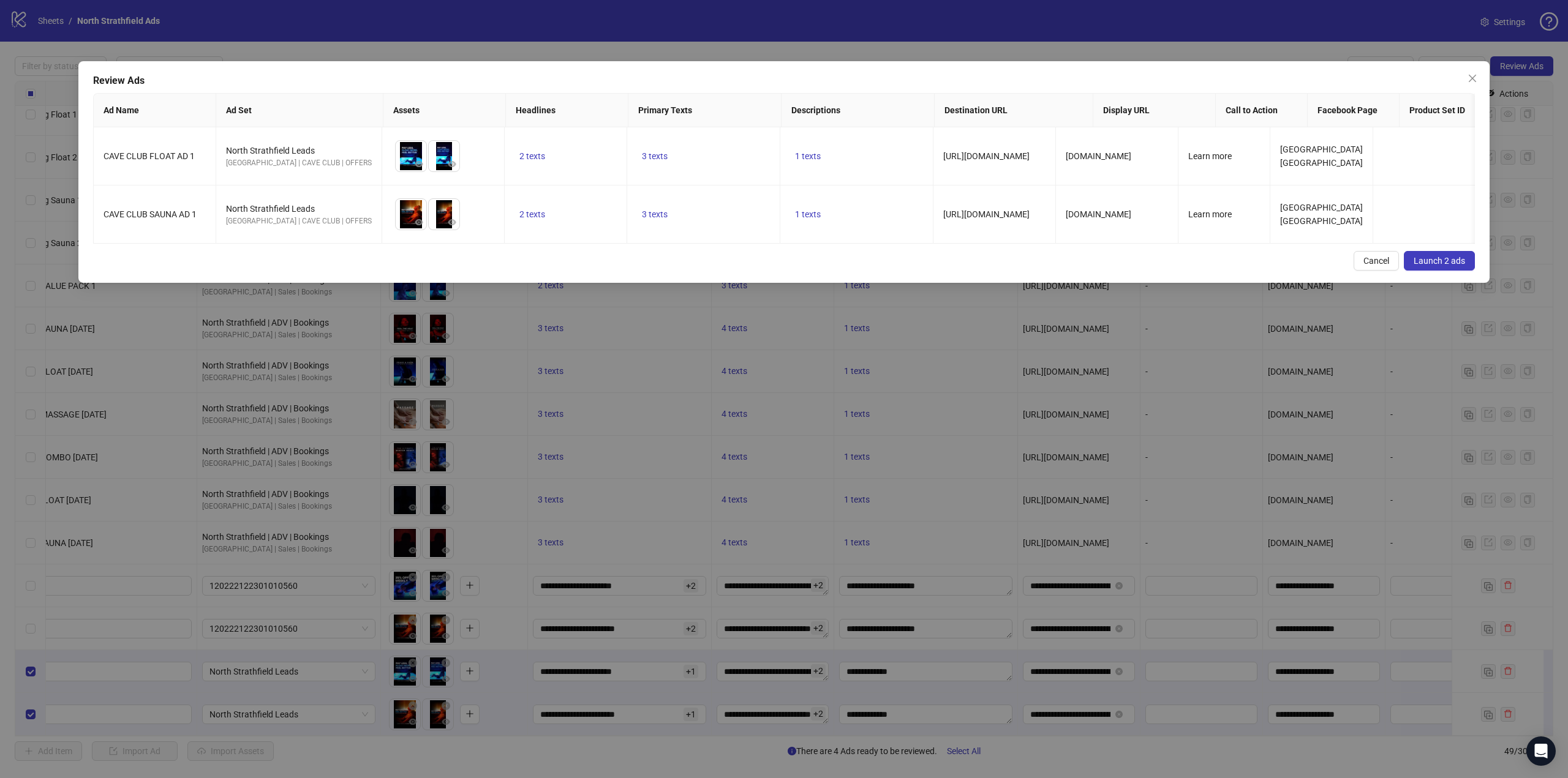
click at [1441, 266] on span "Launch 2 ads" at bounding box center [1439, 261] width 52 height 10
